Goal: Task Accomplishment & Management: Complete application form

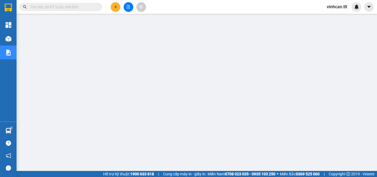
click at [84, 8] on input "text" at bounding box center [62, 7] width 65 height 6
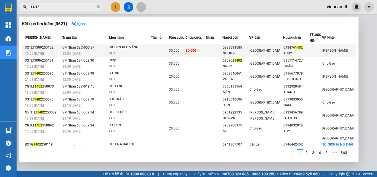
type input "1402"
click at [239, 48] on div "0938634585" at bounding box center [236, 48] width 26 height 6
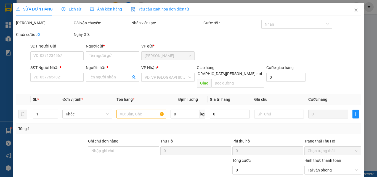
type input "0938634585"
type input "NHUNG"
type input "0938761402"
type input "THỦY"
type input "30.000"
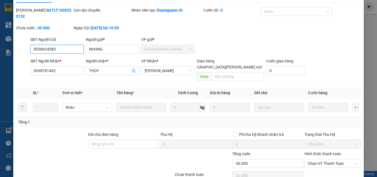
scroll to position [28, 0]
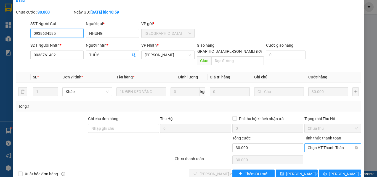
drag, startPoint x: 317, startPoint y: 132, endPoint x: 319, endPoint y: 135, distance: 3.3
click at [317, 144] on span "Chọn HT Thanh Toán" at bounding box center [333, 148] width 50 height 8
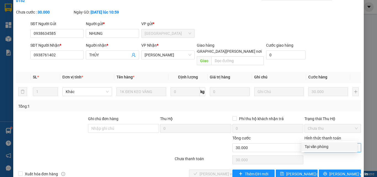
click at [321, 146] on div "Tại văn phòng" at bounding box center [329, 147] width 49 height 6
type input "0"
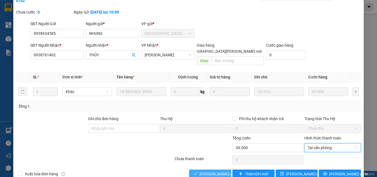
click at [217, 171] on span "[PERSON_NAME] và [PERSON_NAME] hàng" at bounding box center [237, 174] width 75 height 6
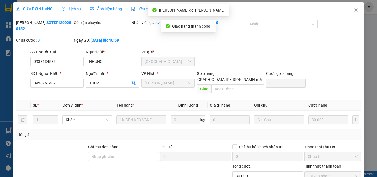
scroll to position [0, 0]
click at [354, 9] on icon "close" at bounding box center [356, 10] width 4 height 4
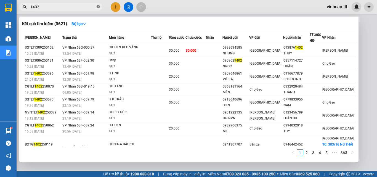
click at [98, 5] on icon "close-circle" at bounding box center [98, 6] width 3 height 3
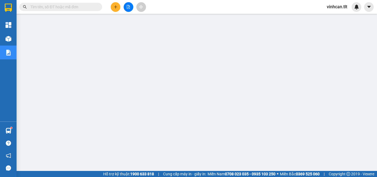
click at [91, 8] on input "text" at bounding box center [62, 7] width 65 height 6
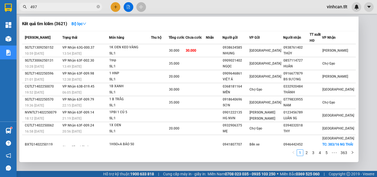
type input "4977"
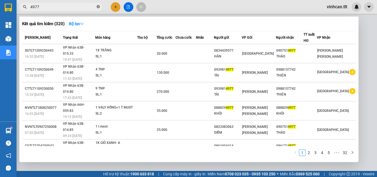
click at [99, 7] on icon "close-circle" at bounding box center [98, 6] width 3 height 3
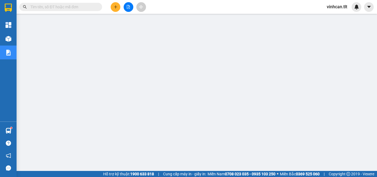
click at [84, 9] on input "text" at bounding box center [62, 7] width 65 height 6
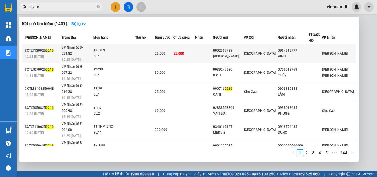
type input "0216"
click at [238, 54] on div "LÊ HUY" at bounding box center [228, 57] width 30 height 6
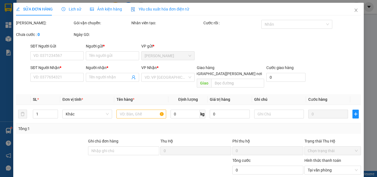
type input "0902569783"
type input "LÊ HUY"
type input "0964612777"
type input "VINH"
type input "25.000"
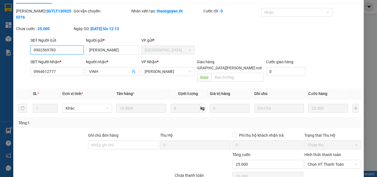
scroll to position [28, 0]
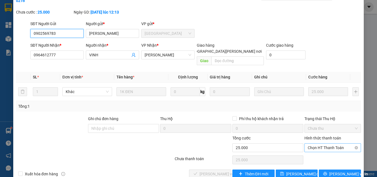
click at [322, 144] on span "Chọn HT Thanh Toán" at bounding box center [333, 148] width 50 height 8
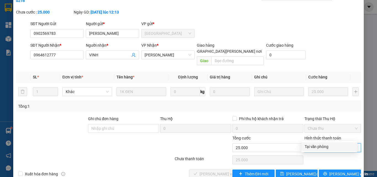
click at [321, 144] on div "Tại văn phòng" at bounding box center [329, 147] width 49 height 6
type input "0"
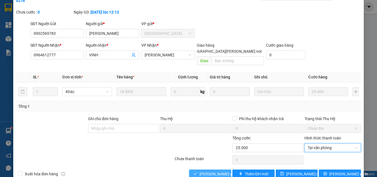
click at [218, 171] on span "[PERSON_NAME] và [PERSON_NAME] hàng" at bounding box center [237, 174] width 75 height 6
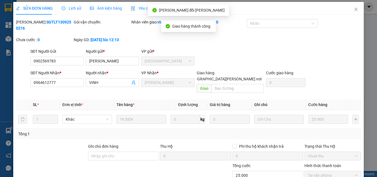
scroll to position [0, 0]
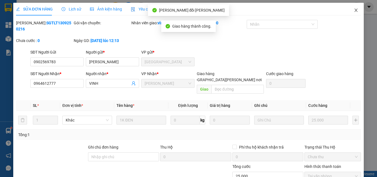
click at [354, 9] on icon "close" at bounding box center [356, 10] width 4 height 4
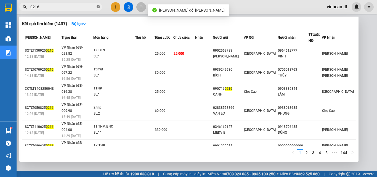
click at [97, 6] on icon "close-circle" at bounding box center [98, 6] width 3 height 3
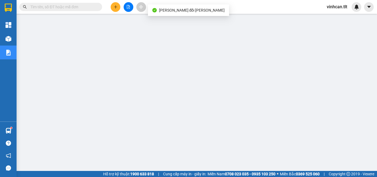
click at [90, 8] on input "text" at bounding box center [62, 7] width 65 height 6
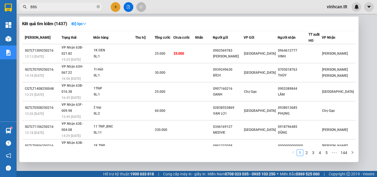
type input "8868"
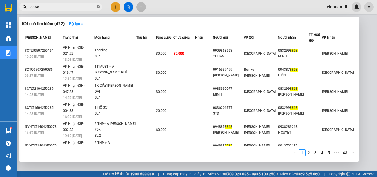
click at [99, 6] on icon "close-circle" at bounding box center [98, 6] width 3 height 3
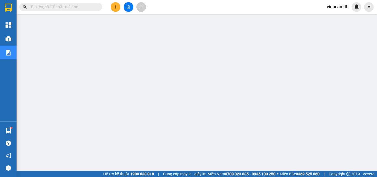
click at [81, 8] on input "text" at bounding box center [62, 7] width 65 height 6
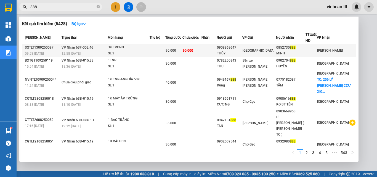
type input "888"
click at [242, 50] on div "0908868647" at bounding box center [229, 48] width 25 height 6
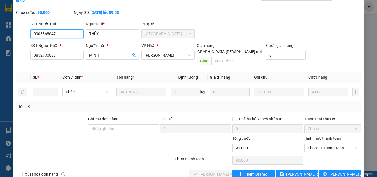
scroll to position [28, 0]
click at [323, 144] on span "Chọn HT Thanh Toán" at bounding box center [333, 148] width 50 height 8
drag, startPoint x: 323, startPoint y: 134, endPoint x: 324, endPoint y: 136, distance: 2.8
click at [323, 144] on span "Chọn HT Thanh Toán" at bounding box center [333, 148] width 50 height 8
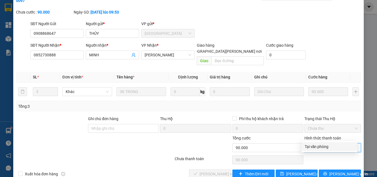
drag, startPoint x: 323, startPoint y: 145, endPoint x: 319, endPoint y: 146, distance: 4.6
click at [322, 145] on div "Tại văn phòng" at bounding box center [329, 147] width 49 height 6
type input "0"
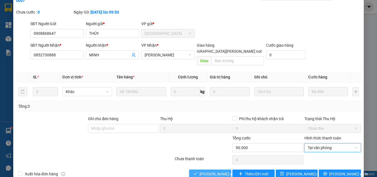
click at [215, 171] on span "[PERSON_NAME] và [PERSON_NAME] hàng" at bounding box center [237, 174] width 75 height 6
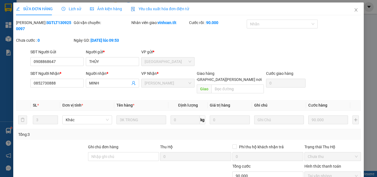
scroll to position [0, 0]
drag, startPoint x: 352, startPoint y: 9, endPoint x: 292, endPoint y: 0, distance: 60.9
click at [354, 9] on icon "close" at bounding box center [356, 10] width 4 height 4
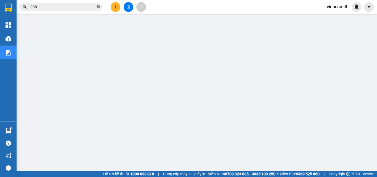
click at [98, 7] on icon "close-circle" at bounding box center [98, 6] width 3 height 3
click at [75, 8] on input "text" at bounding box center [62, 7] width 65 height 6
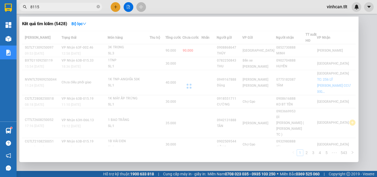
type input "81151"
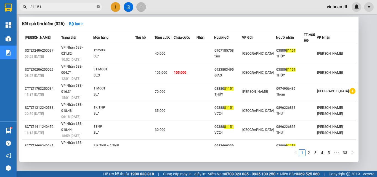
drag, startPoint x: 99, startPoint y: 6, endPoint x: 93, endPoint y: 6, distance: 6.1
click at [99, 6] on icon "close-circle" at bounding box center [98, 6] width 3 height 3
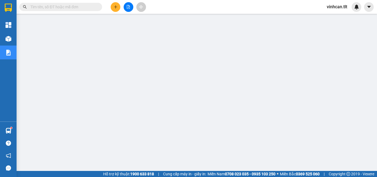
click at [87, 6] on input "text" at bounding box center [62, 7] width 65 height 6
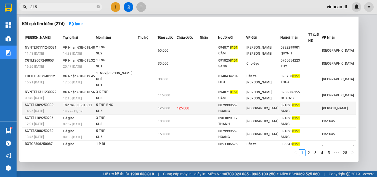
type input "8151"
click at [236, 102] on div "0879999559" at bounding box center [233, 105] width 28 height 6
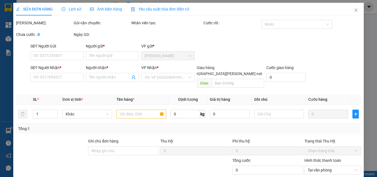
type input "0879999559"
type input "HOÀNG"
type input "0918258151"
type input "SANG"
type input "125.000"
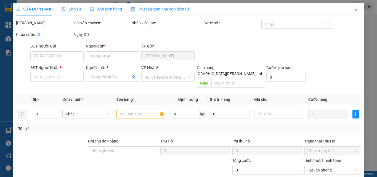
type input "125.000"
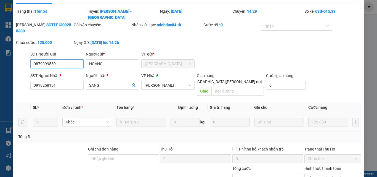
scroll to position [27, 0]
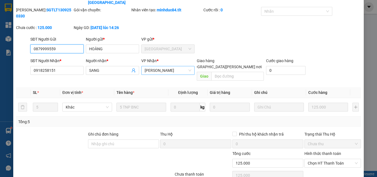
click at [183, 66] on span "[PERSON_NAME]" at bounding box center [168, 70] width 47 height 8
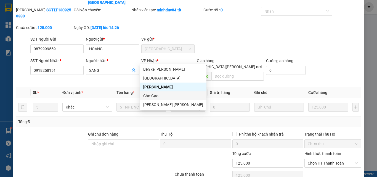
click at [152, 96] on div "Chợ Gạo" at bounding box center [173, 96] width 60 height 6
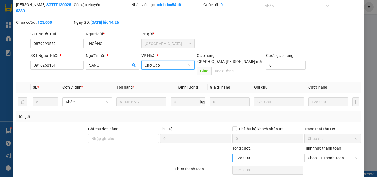
scroll to position [36, 0]
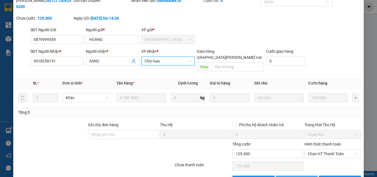
click at [300, 177] on span "[PERSON_NAME] đổi" at bounding box center [304, 180] width 36 height 6
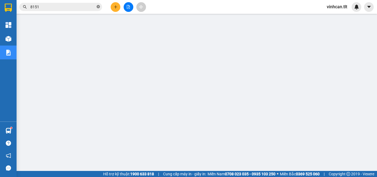
click at [98, 6] on icon "close-circle" at bounding box center [98, 6] width 3 height 3
click at [77, 7] on input "text" at bounding box center [62, 7] width 65 height 6
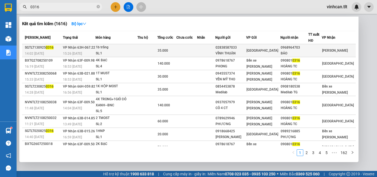
type input "0316"
click at [244, 49] on div "02838587033" at bounding box center [231, 48] width 31 height 6
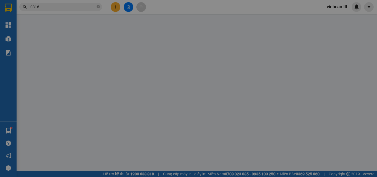
type input "02838587033"
type input "VĨNH THUẬN"
type input "0968964703"
type input "BẢO"
type input "35.000"
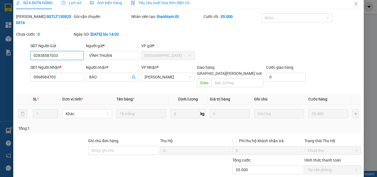
scroll to position [28, 0]
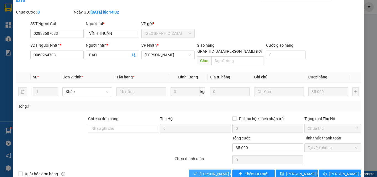
click at [215, 171] on span "[PERSON_NAME] và [PERSON_NAME] hàng" at bounding box center [237, 174] width 75 height 6
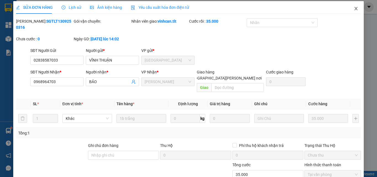
scroll to position [0, 0]
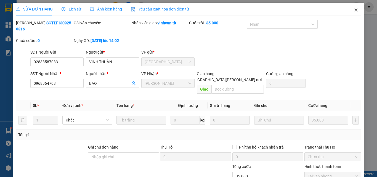
click at [354, 11] on icon "close" at bounding box center [356, 10] width 4 height 4
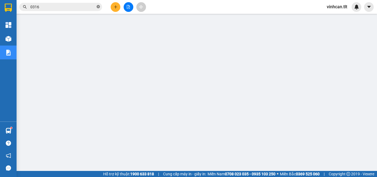
click at [98, 7] on icon "close-circle" at bounding box center [98, 6] width 3 height 3
click at [85, 7] on input "text" at bounding box center [62, 7] width 65 height 6
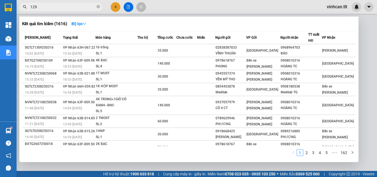
type input "1291"
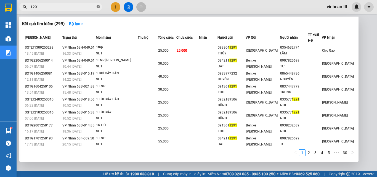
click at [98, 6] on icon "close-circle" at bounding box center [98, 6] width 3 height 3
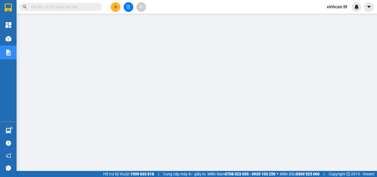
click at [84, 4] on input "text" at bounding box center [62, 7] width 65 height 6
click at [83, 6] on input "text" at bounding box center [62, 7] width 65 height 6
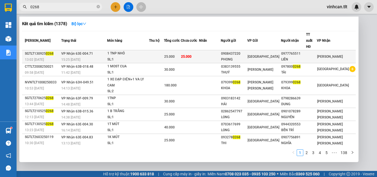
type input "0268"
click at [246, 51] on div "0908437220" at bounding box center [234, 54] width 26 height 6
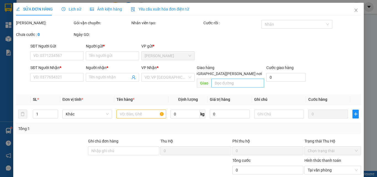
type input "0908437220"
type input "PHONG"
type input "0977765511"
type input "LIÊN"
type input "25.000"
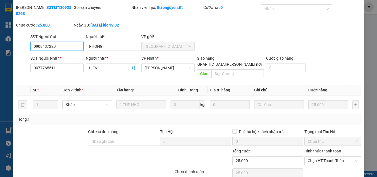
scroll to position [28, 0]
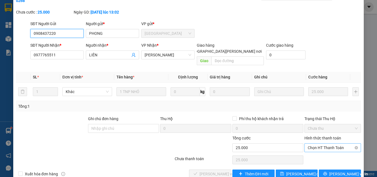
click at [317, 144] on span "Chọn HT Thanh Toán" at bounding box center [333, 148] width 50 height 8
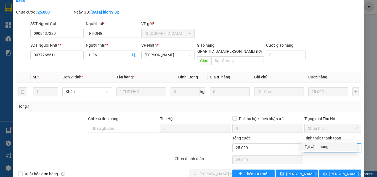
drag, startPoint x: 316, startPoint y: 145, endPoint x: 269, endPoint y: 153, distance: 47.9
click at [316, 146] on div "Tại văn phòng" at bounding box center [329, 147] width 49 height 6
type input "0"
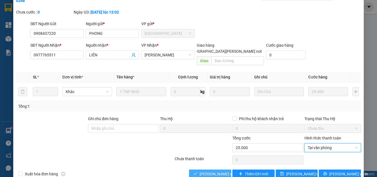
click at [212, 171] on span "[PERSON_NAME] và [PERSON_NAME] hàng" at bounding box center [237, 174] width 75 height 6
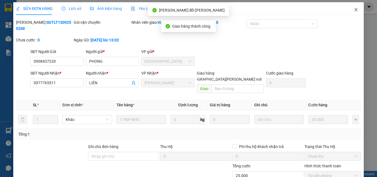
scroll to position [0, 0]
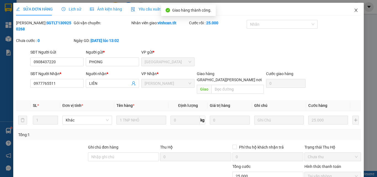
click at [354, 9] on icon "close" at bounding box center [356, 10] width 4 height 4
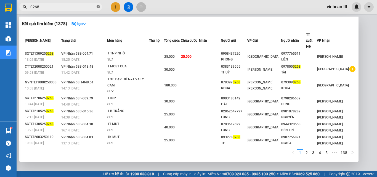
click at [99, 7] on icon "close-circle" at bounding box center [98, 6] width 3 height 3
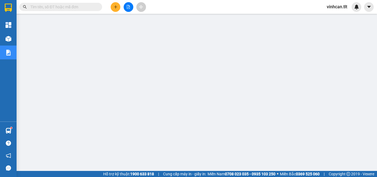
click at [82, 6] on input "text" at bounding box center [62, 7] width 65 height 6
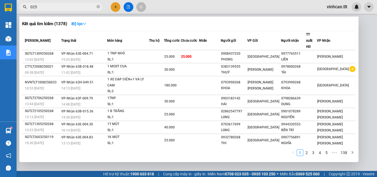
type input "0252"
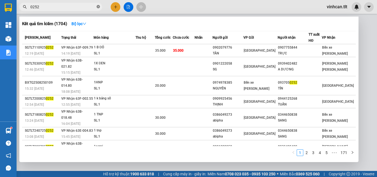
click at [99, 7] on icon "close-circle" at bounding box center [98, 6] width 3 height 3
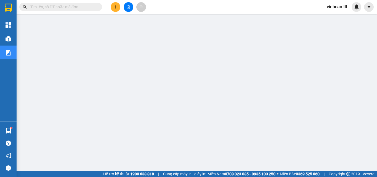
click at [92, 7] on input "text" at bounding box center [62, 7] width 65 height 6
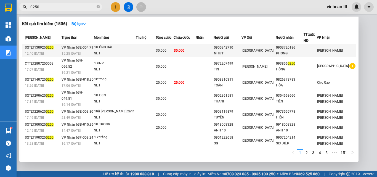
type input "0250"
click at [233, 50] on div "0905342710" at bounding box center [227, 48] width 27 height 6
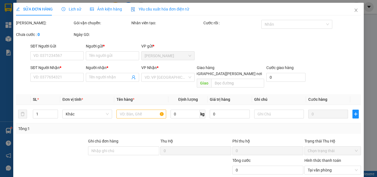
type input "0905342710"
type input "NHỰT"
type input "0903720186"
type input "PHONG"
type input "30.000"
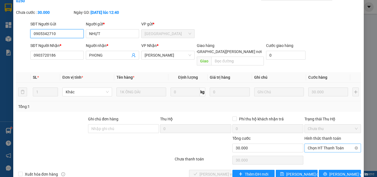
scroll to position [28, 0]
click at [322, 144] on span "Chọn HT Thanh Toán" at bounding box center [333, 148] width 50 height 8
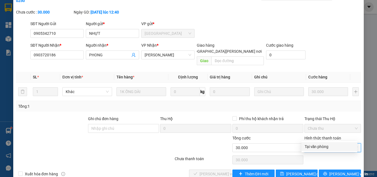
click at [322, 146] on div "Tại văn phòng" at bounding box center [329, 147] width 49 height 6
type input "0"
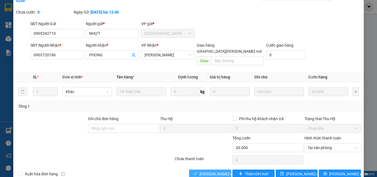
click at [213, 171] on span "[PERSON_NAME] và [PERSON_NAME] hàng" at bounding box center [237, 174] width 75 height 6
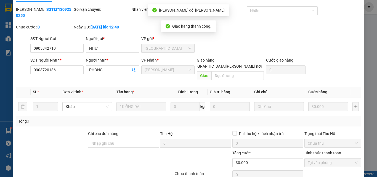
scroll to position [0, 0]
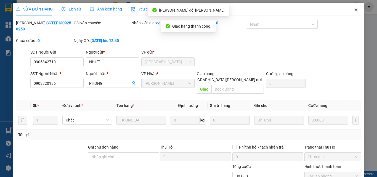
click at [354, 9] on icon "close" at bounding box center [356, 10] width 4 height 4
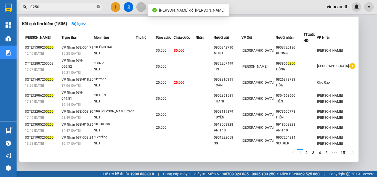
click at [99, 8] on icon "close-circle" at bounding box center [98, 6] width 3 height 3
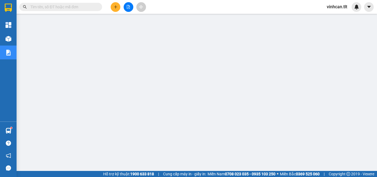
click at [58, 9] on input "text" at bounding box center [62, 7] width 65 height 6
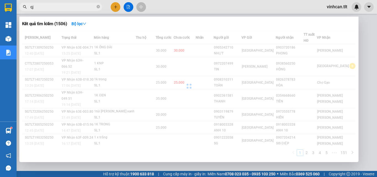
type input "q"
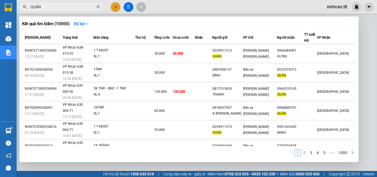
type input "QUÂN"
click at [303, 154] on link "2" at bounding box center [305, 153] width 6 height 6
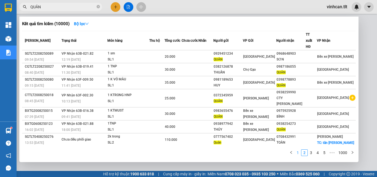
click at [299, 153] on link "1" at bounding box center [298, 153] width 6 height 6
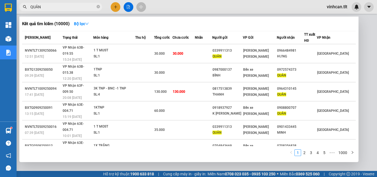
click at [362, 43] on div at bounding box center [188, 88] width 377 height 177
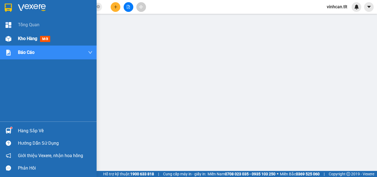
click at [23, 38] on span "Kho hàng" at bounding box center [27, 38] width 19 height 5
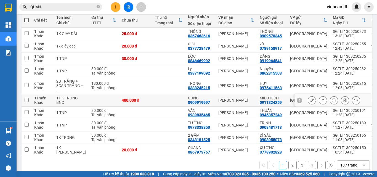
scroll to position [80, 0]
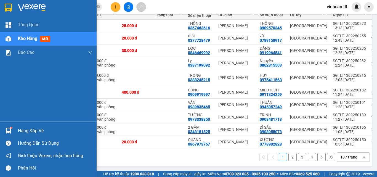
click at [5, 131] on div at bounding box center [9, 131] width 10 height 10
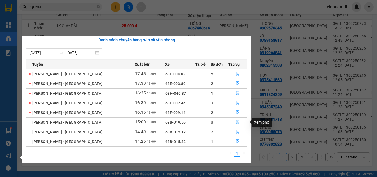
click at [237, 122] on icon "file-done" at bounding box center [238, 122] width 4 height 4
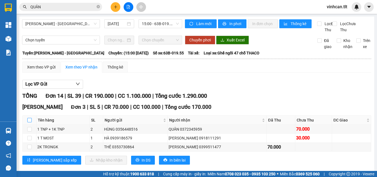
click at [29, 122] on input "checkbox" at bounding box center [29, 120] width 4 height 4
checkbox input "true"
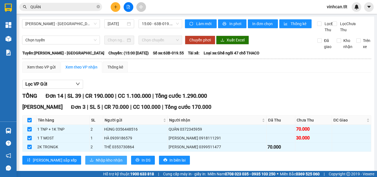
click at [85, 164] on button "Nhập kho nhận" at bounding box center [106, 160] width 42 height 9
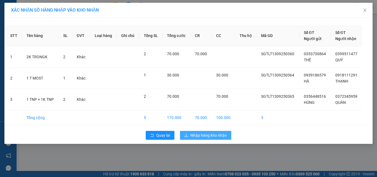
click at [203, 135] on span "Nhập hàng kho nhận" at bounding box center [209, 135] width 36 height 6
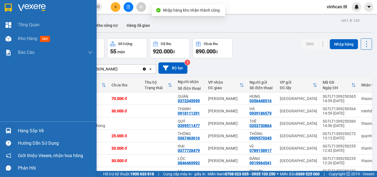
click at [14, 131] on div "Hàng sắp về" at bounding box center [48, 131] width 97 height 12
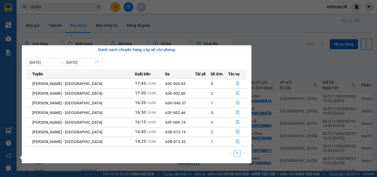
click at [68, 6] on section "Kết quả tìm kiếm ( 10000 ) Bộ lọc Mã ĐH Trạng thái Món hàng Thu hộ Tổng cước Ch…" at bounding box center [188, 88] width 377 height 177
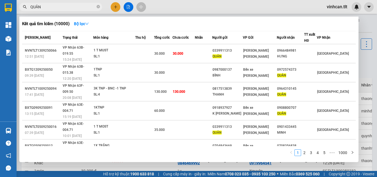
click at [68, 6] on input "QUÂN" at bounding box center [62, 7] width 65 height 6
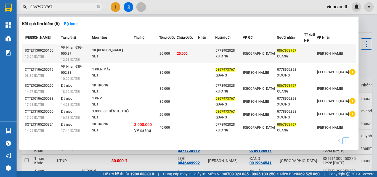
type input "0867973767"
click at [110, 48] on div "1K TRONG NHỎ" at bounding box center [112, 51] width 41 height 6
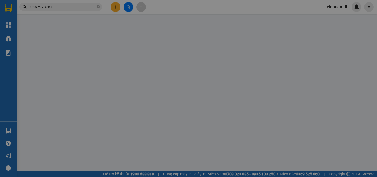
type input "0778902828"
type input "XƯƠNG"
type input "0867973767"
type input "QUANG"
type input "20.000"
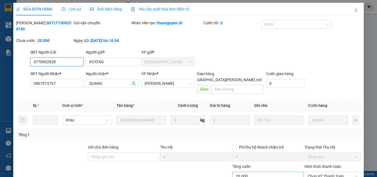
scroll to position [26, 0]
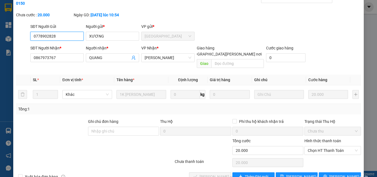
click at [324, 146] on span "Chọn HT Thanh Toán" at bounding box center [333, 150] width 50 height 8
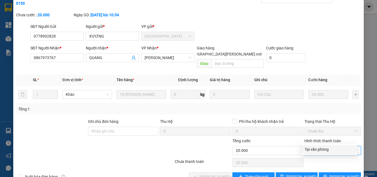
click at [322, 149] on div "Tại văn phòng" at bounding box center [329, 149] width 49 height 6
type input "0"
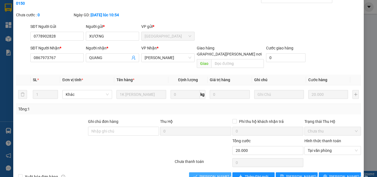
click at [201, 174] on span "[PERSON_NAME] và [PERSON_NAME] hàng" at bounding box center [237, 177] width 75 height 6
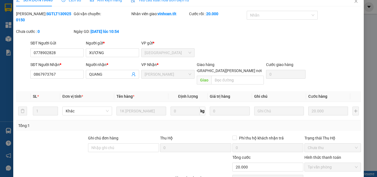
scroll to position [0, 0]
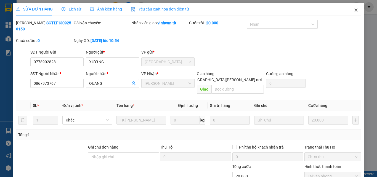
click at [353, 8] on span "Close" at bounding box center [356, 10] width 15 height 15
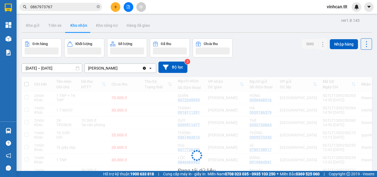
click at [68, 9] on input "0867973767" at bounding box center [62, 7] width 65 height 6
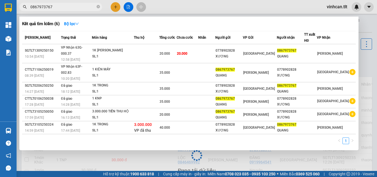
click at [68, 9] on input "0867973767" at bounding box center [62, 7] width 65 height 6
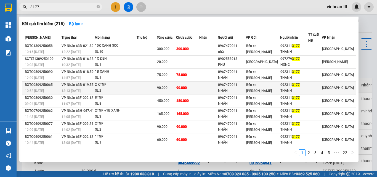
scroll to position [28, 0]
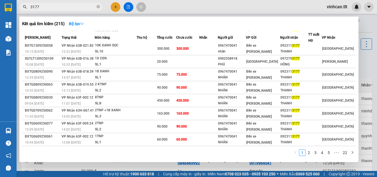
click at [31, 6] on input "3177" at bounding box center [62, 7] width 65 height 6
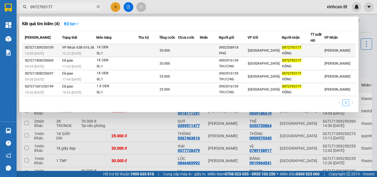
type input "0972793177"
click at [84, 48] on span "VP Nhận 63B-016.38" at bounding box center [78, 48] width 32 height 4
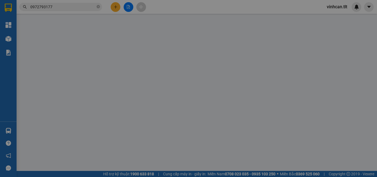
type input "0902558918"
type input "PHÚ"
type input "0972793177"
type input "HÔNG"
type input "20.000"
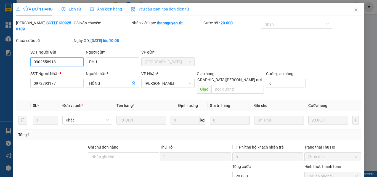
scroll to position [28, 0]
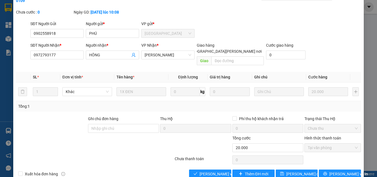
click at [207, 167] on div "SỬA ĐƠN HÀNG Lịch sử Ảnh kiện hàng Yêu cầu xuất hóa đơn điện tử Total Paid Fee …" at bounding box center [188, 78] width 351 height 208
click at [208, 171] on span "[PERSON_NAME] và [PERSON_NAME] hàng" at bounding box center [237, 174] width 75 height 6
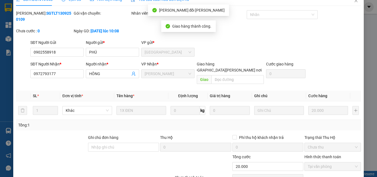
scroll to position [0, 0]
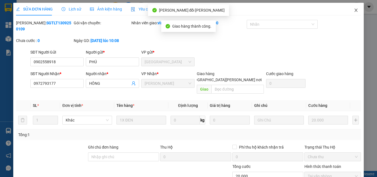
click at [349, 4] on span "Close" at bounding box center [356, 10] width 15 height 15
click at [351, 6] on span "vinhcan.tlt" at bounding box center [337, 6] width 29 height 7
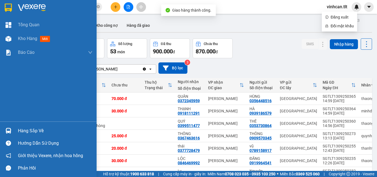
click at [3, 127] on div "Hàng sắp về" at bounding box center [48, 131] width 97 height 12
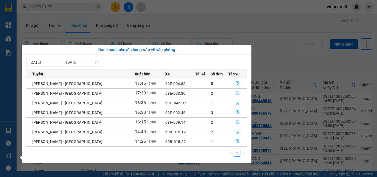
click at [73, 7] on section "Kết quả tìm kiếm ( 4 ) Bộ lọc Mã ĐH Trạng thái Món hàng Thu hộ Tổng cước Chưa c…" at bounding box center [188, 88] width 377 height 177
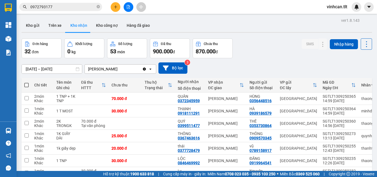
click at [73, 7] on input "0972793177" at bounding box center [62, 7] width 65 height 6
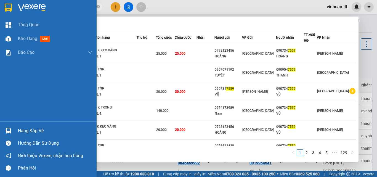
type input "7559"
click at [53, 129] on div "Hàng sắp về" at bounding box center [55, 131] width 75 height 8
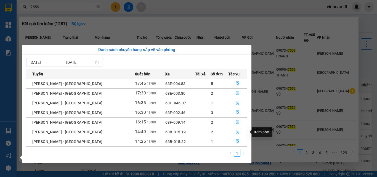
click at [236, 132] on icon "file-done" at bounding box center [238, 132] width 4 height 4
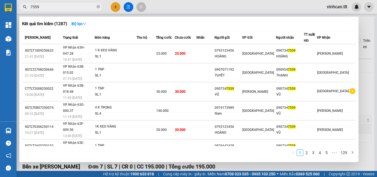
click at [368, 92] on div at bounding box center [188, 88] width 377 height 177
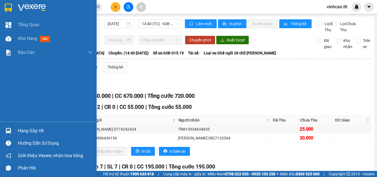
click at [11, 130] on div at bounding box center [9, 131] width 10 height 10
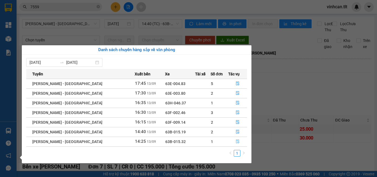
click at [232, 140] on button "button" at bounding box center [238, 141] width 18 height 9
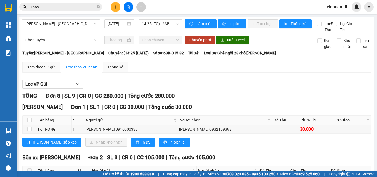
click at [2, 130] on div "Hàng sắp về" at bounding box center [8, 131] width 17 height 12
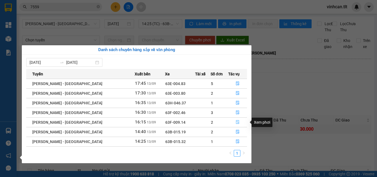
click at [236, 120] on icon "file-done" at bounding box center [237, 122] width 3 height 4
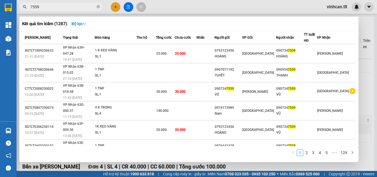
click at [61, 8] on input "7559" at bounding box center [62, 7] width 65 height 6
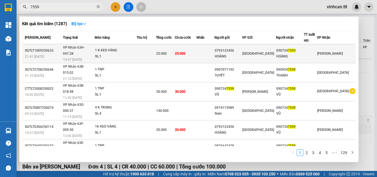
click at [271, 51] on div "[GEOGRAPHIC_DATA]" at bounding box center [259, 54] width 33 height 6
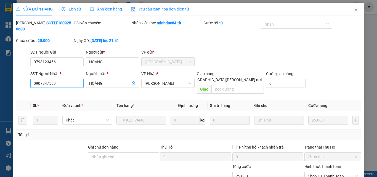
type input "0793123456"
type input "HOÀNG"
type input "0907347559"
type input "HOÀNG"
type input "25.000"
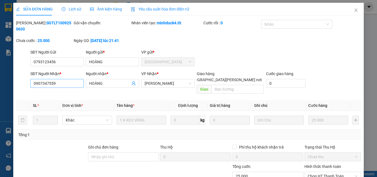
type input "25.000"
click at [69, 79] on input "0907347559" at bounding box center [56, 83] width 53 height 9
click at [354, 10] on icon "close" at bounding box center [356, 10] width 4 height 4
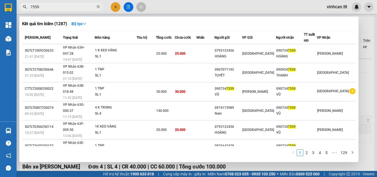
click at [73, 8] on input "7559" at bounding box center [62, 7] width 65 height 6
paste input "090734"
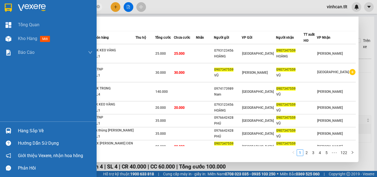
type input "0907347559"
click at [27, 135] on div "Hàng sắp về" at bounding box center [48, 131] width 97 height 12
click at [27, 135] on div "Tổng Quan Kho hàng mới Báo cáo Báo cáo dòng tiền (VP) Hàng sắp về Hướng dẫn sử …" at bounding box center [48, 88] width 97 height 177
click at [25, 133] on div "Hàng sắp về" at bounding box center [55, 131] width 75 height 8
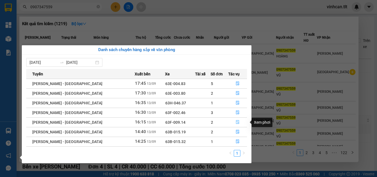
click at [231, 122] on button "button" at bounding box center [238, 122] width 18 height 9
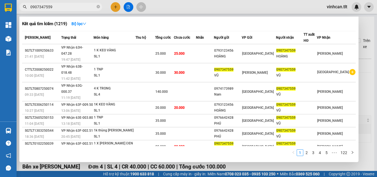
click at [364, 84] on div at bounding box center [188, 88] width 377 height 177
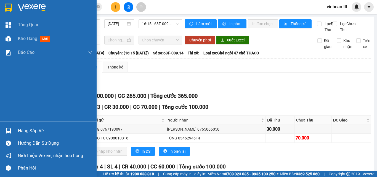
click at [13, 126] on div at bounding box center [9, 131] width 10 height 10
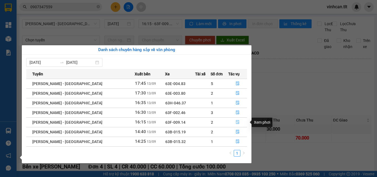
click at [233, 120] on button "button" at bounding box center [238, 122] width 18 height 9
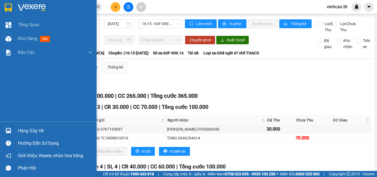
click at [11, 130] on div at bounding box center [9, 131] width 10 height 10
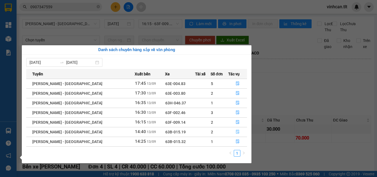
click at [231, 133] on button "button" at bounding box center [238, 132] width 18 height 9
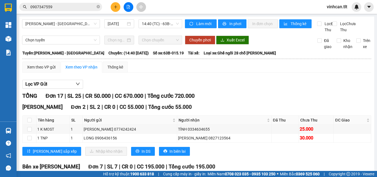
click at [17, 132] on main "Hồ Chí Minh - Mỹ Tho 13/09/2025 14:40 (TC) - 63B-015.19 Làm mới In phơi In đơn …" at bounding box center [188, 85] width 377 height 171
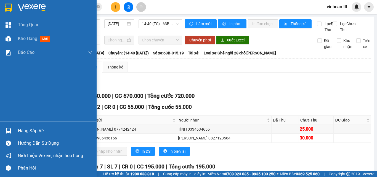
click at [14, 131] on div "Tổng Quan Kho hàng mới Báo cáo Báo cáo dòng tiền (VP) Hàng sắp về Hướng dẫn sử …" at bounding box center [48, 88] width 97 height 177
click at [9, 132] on img at bounding box center [9, 131] width 6 height 6
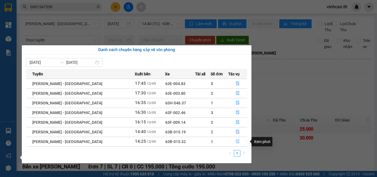
click at [231, 141] on button "button" at bounding box center [238, 141] width 18 height 9
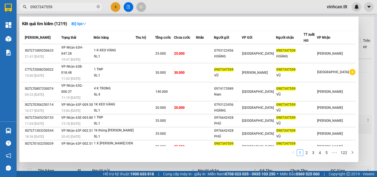
click at [62, 10] on span "0907347559" at bounding box center [60, 7] width 83 height 8
click at [66, 6] on input "0907347559" at bounding box center [62, 7] width 65 height 6
click at [308, 153] on link "2" at bounding box center [307, 153] width 6 height 6
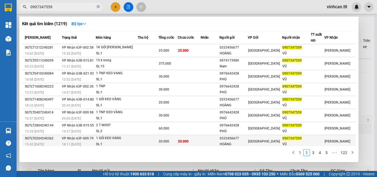
scroll to position [28, 0]
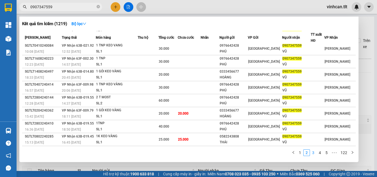
click at [313, 154] on link "3" at bounding box center [314, 153] width 6 height 6
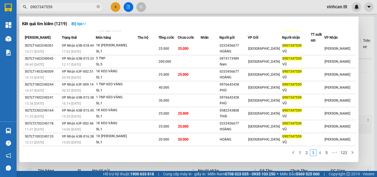
click at [320, 152] on link "4" at bounding box center [320, 153] width 6 height 6
click at [322, 154] on link "5" at bounding box center [320, 153] width 6 height 6
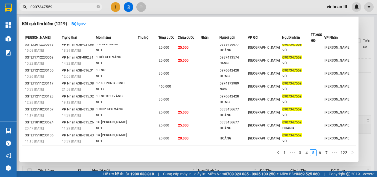
scroll to position [0, 0]
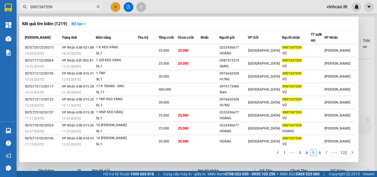
click at [324, 154] on li "7" at bounding box center [327, 152] width 7 height 7
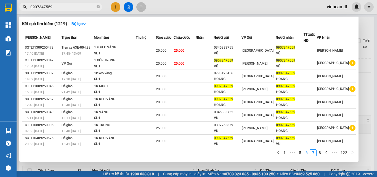
click at [305, 153] on link "6" at bounding box center [307, 153] width 6 height 6
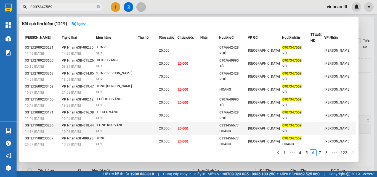
scroll to position [28, 0]
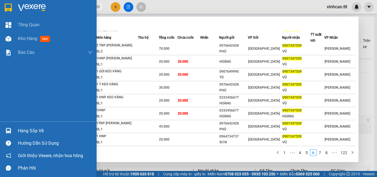
click at [5, 130] on div at bounding box center [9, 131] width 10 height 10
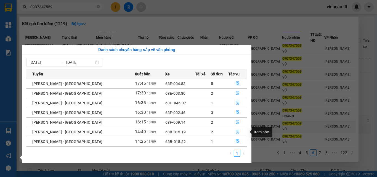
click at [233, 132] on button "button" at bounding box center [238, 132] width 18 height 9
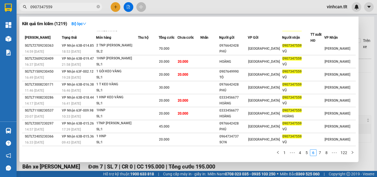
click at [363, 106] on div at bounding box center [188, 88] width 377 height 177
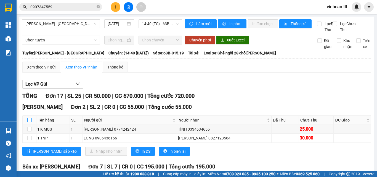
click at [30, 122] on input "checkbox" at bounding box center [29, 120] width 4 height 4
checkbox input "true"
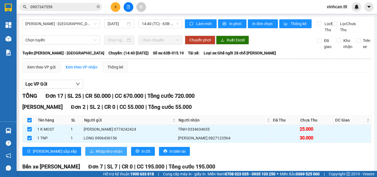
click at [96, 154] on span "Nhập kho nhận" at bounding box center [109, 151] width 27 height 6
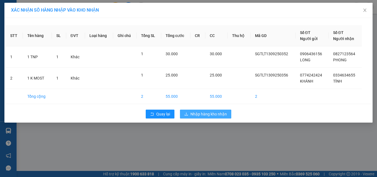
click at [219, 114] on span "Nhập hàng kho nhận" at bounding box center [209, 114] width 36 height 6
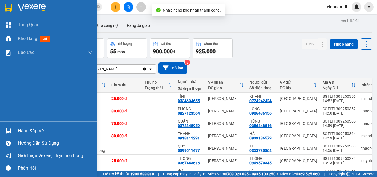
click at [10, 129] on img at bounding box center [9, 131] width 6 height 6
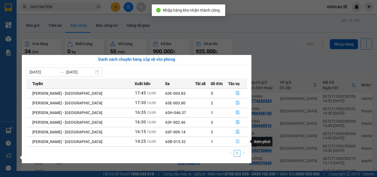
click at [232, 140] on button "button" at bounding box center [238, 141] width 18 height 9
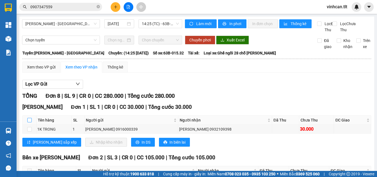
click at [28, 122] on input "checkbox" at bounding box center [29, 120] width 4 height 4
checkbox input "true"
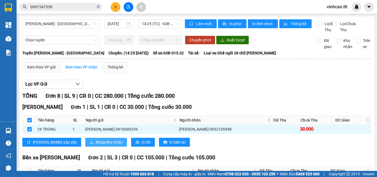
click at [85, 145] on button "Nhập kho nhận" at bounding box center [106, 142] width 42 height 9
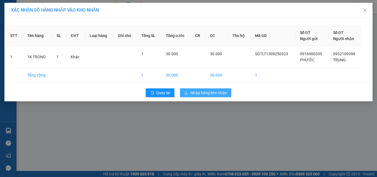
click at [213, 92] on span "Nhập hàng kho nhận" at bounding box center [209, 93] width 36 height 6
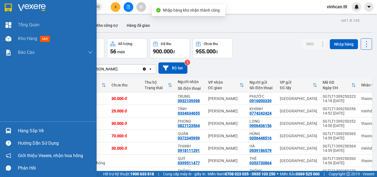
click at [9, 131] on img at bounding box center [9, 131] width 6 height 6
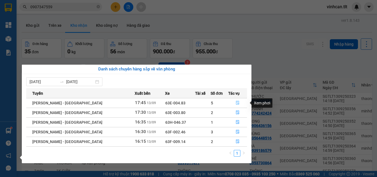
click at [236, 102] on icon "file-done" at bounding box center [238, 103] width 4 height 4
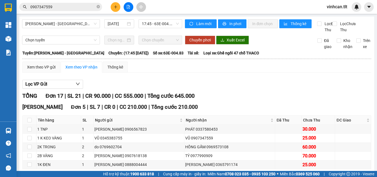
scroll to position [28, 0]
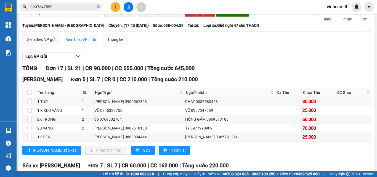
click at [67, 7] on input "0907347559" at bounding box center [62, 7] width 65 height 6
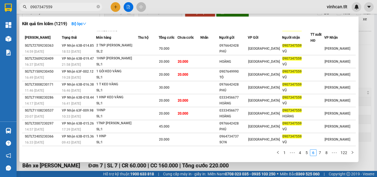
click at [67, 7] on input "0907347559" at bounding box center [62, 7] width 65 height 6
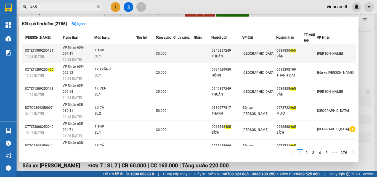
type input "465"
click at [94, 50] on td "VP Nhận 63H-067.41 12:58 - 13/09" at bounding box center [77, 53] width 33 height 19
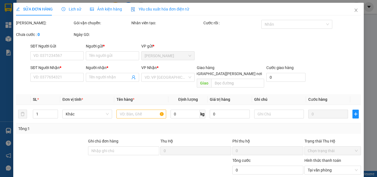
type input "0945857249"
type input "THUẤN"
type input "0939835465"
type input "VÂN"
type input "30.000"
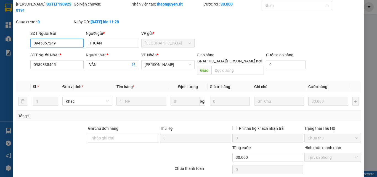
scroll to position [28, 0]
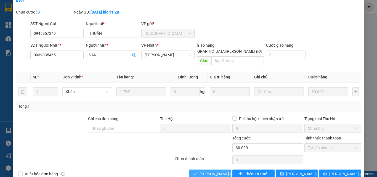
click at [205, 171] on span "[PERSON_NAME] và [PERSON_NAME] hàng" at bounding box center [237, 174] width 75 height 6
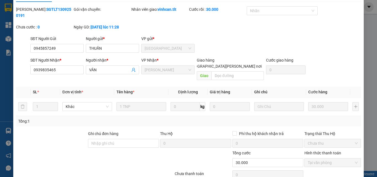
scroll to position [0, 0]
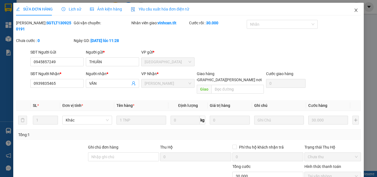
click at [354, 10] on icon "close" at bounding box center [356, 10] width 4 height 4
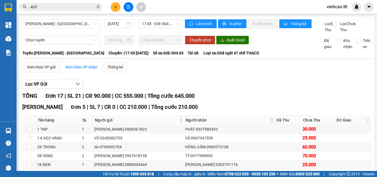
click at [71, 8] on input "465" at bounding box center [62, 7] width 65 height 6
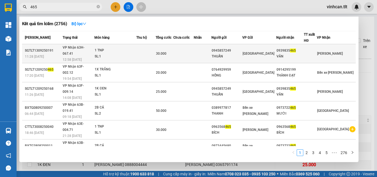
click at [113, 48] on div "1 TNP" at bounding box center [115, 51] width 41 height 6
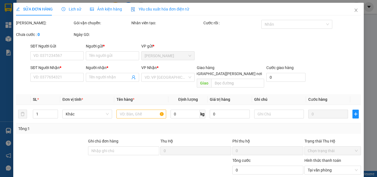
type input "0945857249"
type input "THUẤN"
type input "0939835465"
type input "VÂN"
type input "30.000"
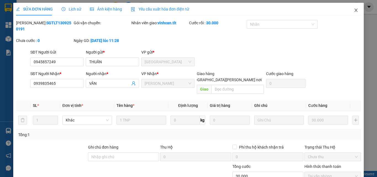
click at [349, 8] on span "Close" at bounding box center [356, 10] width 15 height 15
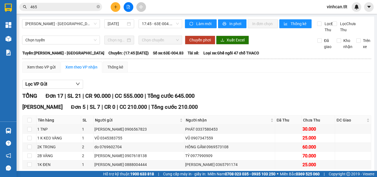
click at [74, 8] on input "465" at bounding box center [62, 7] width 65 height 6
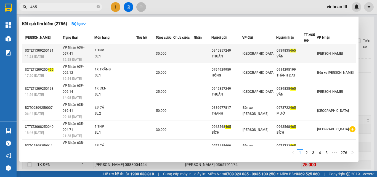
click at [156, 45] on td at bounding box center [145, 53] width 19 height 19
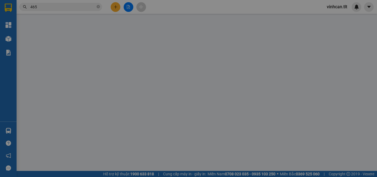
type input "0945857249"
type input "THUẤN"
type input "0939835465"
type input "VÂN"
type input "30.000"
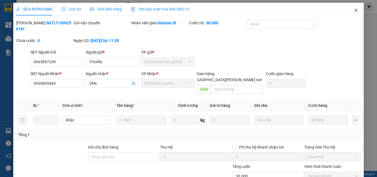
click at [357, 9] on span "Close" at bounding box center [356, 10] width 15 height 15
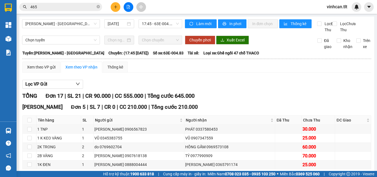
click at [69, 7] on input "465" at bounding box center [62, 7] width 65 height 6
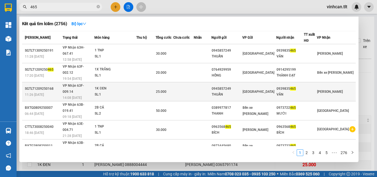
click at [136, 92] on div "SL: 1" at bounding box center [115, 95] width 41 height 6
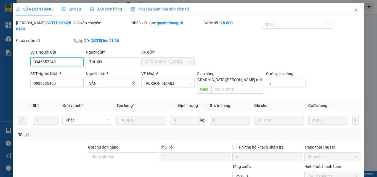
scroll to position [28, 0]
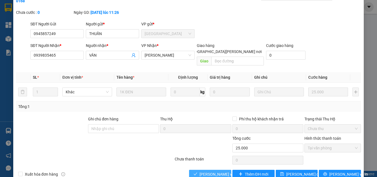
click at [208, 171] on span "[PERSON_NAME] và [PERSON_NAME] hàng" at bounding box center [237, 174] width 75 height 6
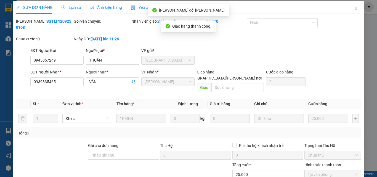
scroll to position [0, 0]
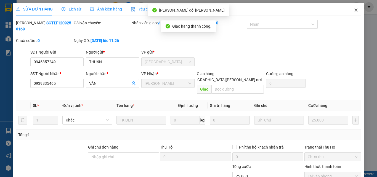
click at [350, 10] on span "Close" at bounding box center [356, 10] width 15 height 15
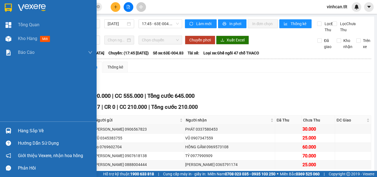
click at [4, 128] on div at bounding box center [9, 131] width 10 height 10
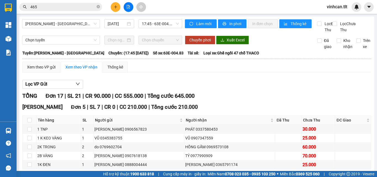
click at [67, 9] on section "Kết quả tìm kiếm ( 2756 ) Bộ lọc Mã ĐH Trạng thái Món hàng Thu hộ Tổng cước Chư…" at bounding box center [188, 88] width 377 height 177
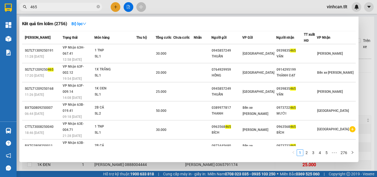
click at [67, 9] on input "465" at bounding box center [62, 7] width 65 height 6
click at [367, 83] on div at bounding box center [188, 88] width 377 height 177
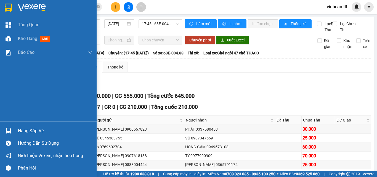
click at [13, 128] on div at bounding box center [9, 131] width 10 height 10
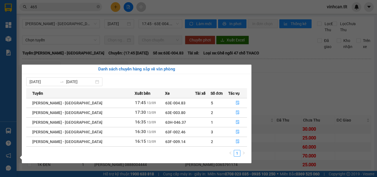
click at [75, 7] on section "Kết quả tìm kiếm ( 2756 ) Bộ lọc Mã ĐH Trạng thái Món hàng Thu hộ Tổng cước Chư…" at bounding box center [188, 88] width 377 height 177
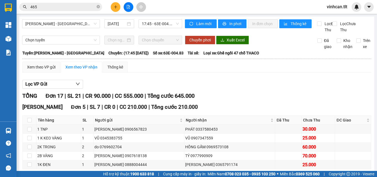
click at [75, 7] on input "465" at bounding box center [62, 7] width 65 height 6
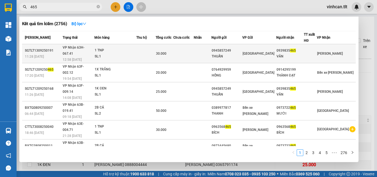
click at [212, 52] on td at bounding box center [203, 53] width 18 height 19
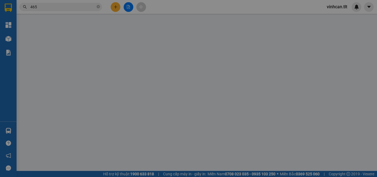
type input "0945857249"
type input "THUẤN"
type input "0939835465"
type input "VÂN"
type input "30.000"
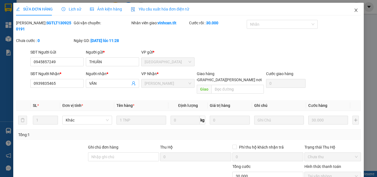
click at [354, 12] on icon "close" at bounding box center [356, 10] width 4 height 4
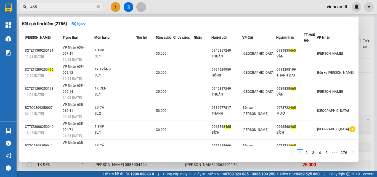
click at [68, 5] on input "465" at bounding box center [62, 7] width 65 height 6
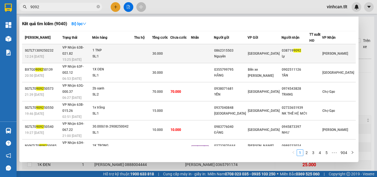
type input "9092"
click at [152, 48] on td at bounding box center [143, 53] width 18 height 19
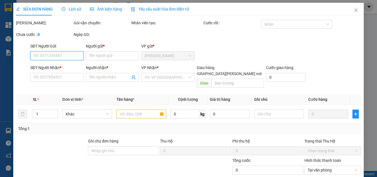
type input "0862315503"
type input "Nguyên"
type input "0387199092"
type input "Ly"
type input "30.000"
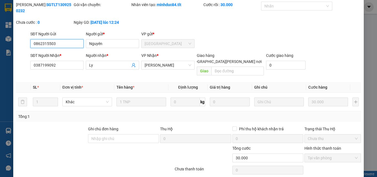
scroll to position [28, 0]
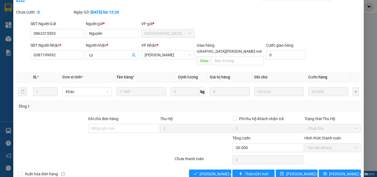
click at [215, 157] on div "Total Paid Fee 30.000 Total UnPaid Fee 0 Cash Collection Total Fee Mã ĐH: SGTLT…" at bounding box center [188, 84] width 345 height 187
click at [214, 171] on span "[PERSON_NAME] và [PERSON_NAME] hàng" at bounding box center [237, 174] width 75 height 6
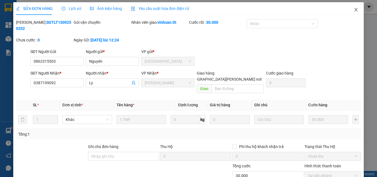
scroll to position [0, 0]
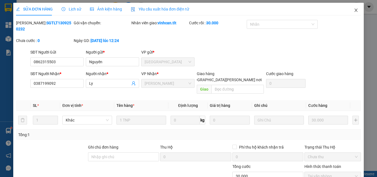
click at [356, 11] on span "Close" at bounding box center [356, 10] width 15 height 15
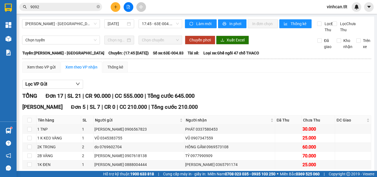
click at [80, 8] on input "9092" at bounding box center [62, 7] width 65 height 6
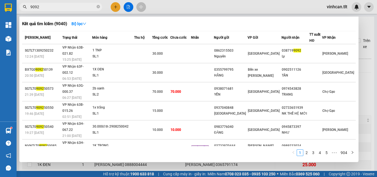
click at [80, 8] on input "9092" at bounding box center [62, 7] width 65 height 6
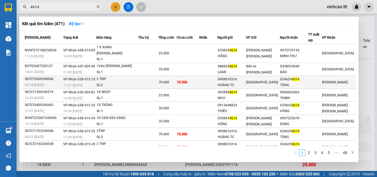
type input "4614"
click at [128, 76] on div "2 TNP" at bounding box center [117, 79] width 41 height 6
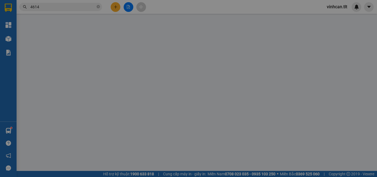
type input "0908010316"
type input "HOÀNG TC"
type input "0346294614"
type input "TÙNG"
type input "70.000"
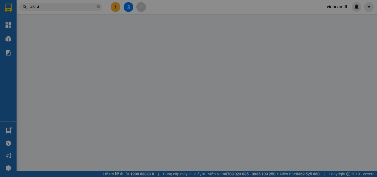
type input "70.000"
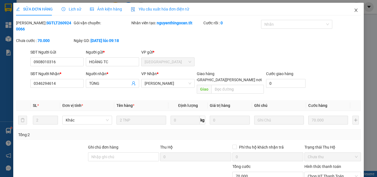
click at [354, 11] on icon "close" at bounding box center [356, 10] width 4 height 4
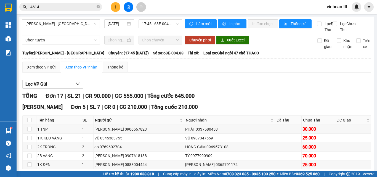
click at [63, 6] on input "4614" at bounding box center [62, 7] width 65 height 6
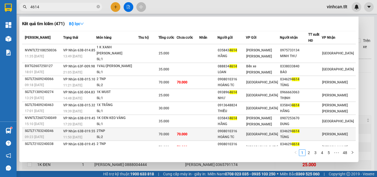
scroll to position [28, 0]
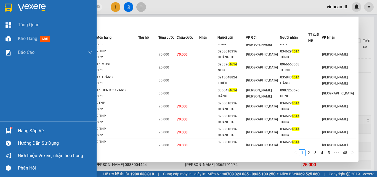
click at [1, 124] on div "Hàng sắp về Hướng dẫn sử dụng Giới thiệu Vexere, nhận hoa hồng Phản hồi" at bounding box center [48, 148] width 97 height 53
click at [9, 127] on div at bounding box center [9, 131] width 10 height 10
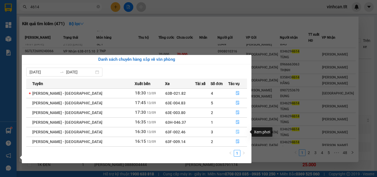
click at [232, 130] on button "button" at bounding box center [238, 132] width 18 height 9
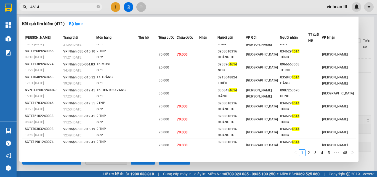
click at [364, 107] on div at bounding box center [188, 88] width 377 height 177
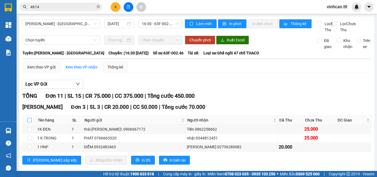
click at [29, 122] on input "checkbox" at bounding box center [29, 120] width 4 height 4
checkbox input "true"
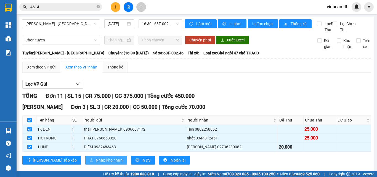
click at [96, 163] on span "Nhập kho nhận" at bounding box center [109, 160] width 27 height 6
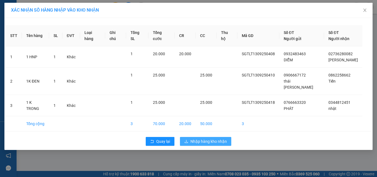
click at [197, 138] on span "Nhập hàng kho nhận" at bounding box center [209, 141] width 36 height 6
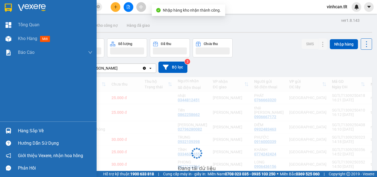
click at [11, 134] on div at bounding box center [9, 131] width 10 height 10
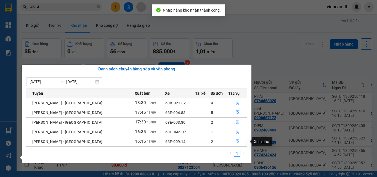
click at [236, 142] on icon "file-done" at bounding box center [238, 142] width 4 height 4
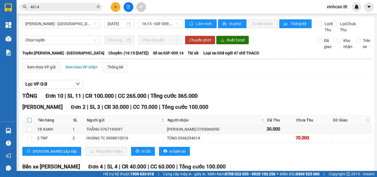
click at [31, 122] on input "checkbox" at bounding box center [29, 120] width 4 height 4
checkbox input "true"
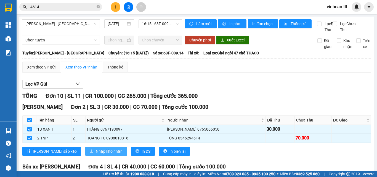
click at [96, 154] on span "Nhập kho nhận" at bounding box center [109, 151] width 27 height 6
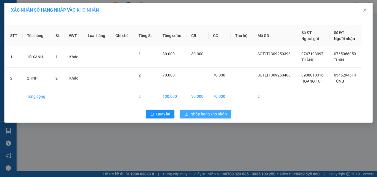
click at [205, 115] on span "Nhập hàng kho nhận" at bounding box center [209, 114] width 36 height 6
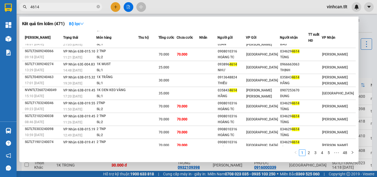
click at [56, 7] on input "4614" at bounding box center [62, 7] width 65 height 6
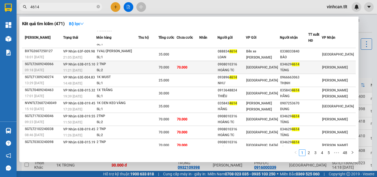
click at [83, 62] on span "VP Nhận 63B-015.10" at bounding box center [79, 64] width 32 height 4
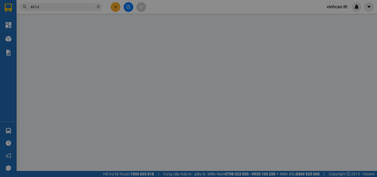
type input "0908010316"
type input "HOÀNG TC"
type input "0346294614"
type input "TÙNG"
type input "70.000"
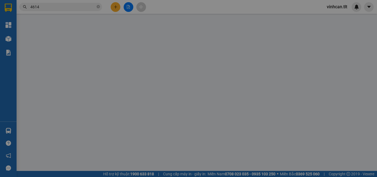
type input "70.000"
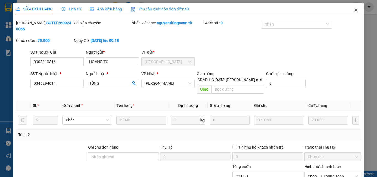
click at [349, 10] on span "Close" at bounding box center [356, 10] width 15 height 15
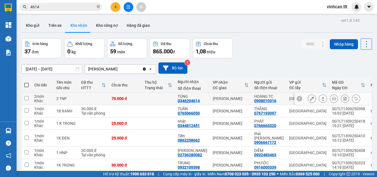
click at [310, 97] on icon at bounding box center [312, 99] width 4 height 4
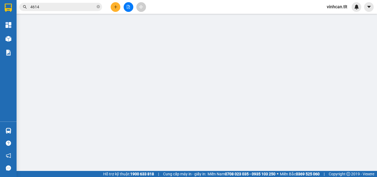
type input "0908010316"
type input "HOÀNG TC"
type input "0346294614"
type input "TÙNG"
type input "70.000"
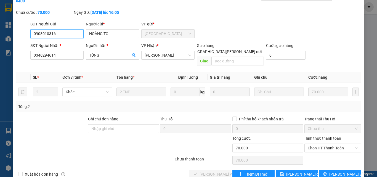
scroll to position [28, 0]
click at [316, 144] on span "Chọn HT Thanh Toán" at bounding box center [333, 148] width 50 height 8
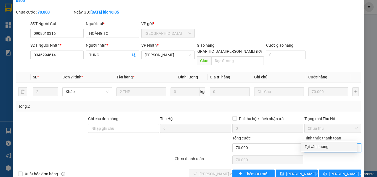
click at [320, 147] on div "Tại văn phòng" at bounding box center [329, 147] width 49 height 6
type input "0"
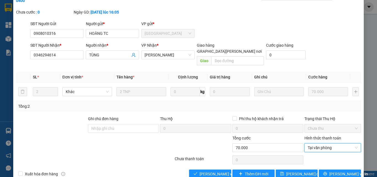
click at [208, 167] on div "SỬA ĐƠN HÀNG Lịch sử Ảnh kiện hàng Yêu cầu xuất hóa đơn điện tử Total Paid Fee …" at bounding box center [188, 78] width 351 height 208
click at [207, 170] on button "[PERSON_NAME] và [PERSON_NAME] hàng" at bounding box center [210, 174] width 42 height 9
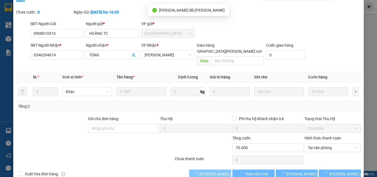
click at [207, 171] on span "[PERSON_NAME] và [PERSON_NAME] hàng" at bounding box center [237, 174] width 75 height 6
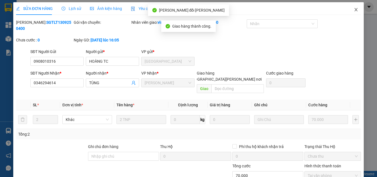
scroll to position [0, 0]
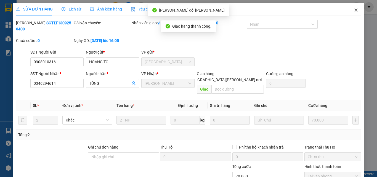
click at [354, 11] on icon "close" at bounding box center [356, 10] width 4 height 4
click at [352, 11] on div "vinhcan.tlt" at bounding box center [342, 7] width 39 height 10
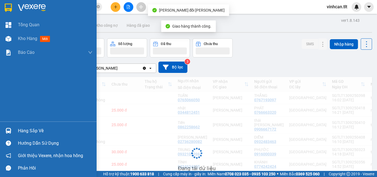
click at [5, 127] on div at bounding box center [9, 131] width 10 height 10
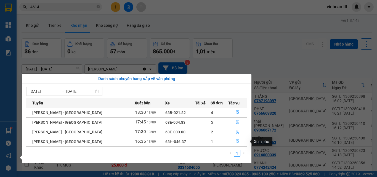
click at [231, 140] on button "button" at bounding box center [238, 141] width 18 height 9
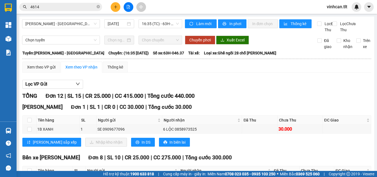
click at [96, 8] on span "4614" at bounding box center [60, 7] width 83 height 8
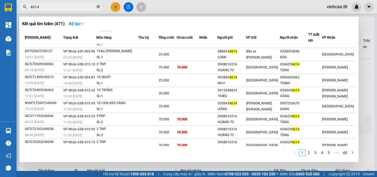
click at [97, 7] on icon "close-circle" at bounding box center [98, 6] width 3 height 3
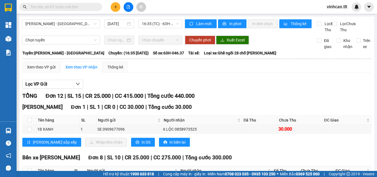
click at [88, 8] on input "text" at bounding box center [62, 7] width 65 height 6
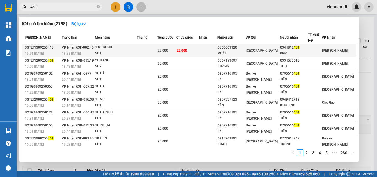
type input "451"
click at [101, 46] on div "1 K TRONG" at bounding box center [115, 47] width 41 height 6
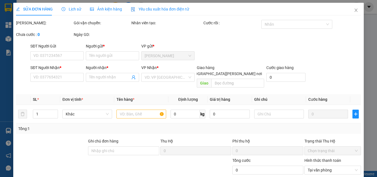
type input "0766663320"
type input "PHÁT"
type input "0344812451"
type input "nhật"
type input "25.000"
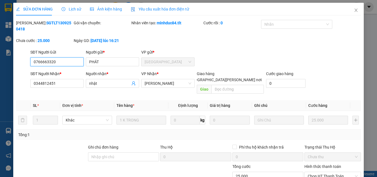
scroll to position [28, 0]
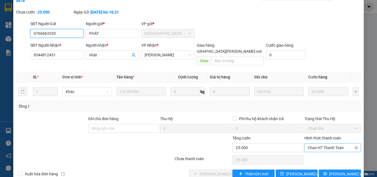
click at [321, 144] on span "Chọn HT Thanh Toán" at bounding box center [333, 148] width 50 height 8
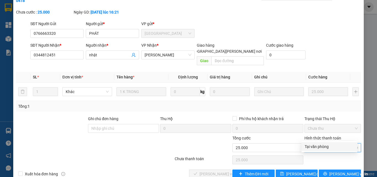
click at [320, 144] on div "Tại văn phòng" at bounding box center [329, 147] width 49 height 6
type input "0"
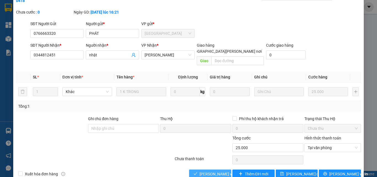
click at [197, 170] on button "[PERSON_NAME] và [PERSON_NAME] hàng" at bounding box center [210, 174] width 42 height 9
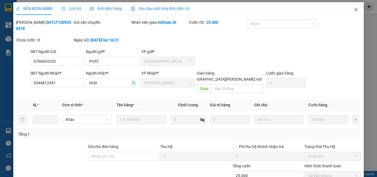
scroll to position [0, 0]
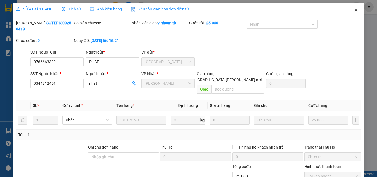
click at [357, 7] on span "Close" at bounding box center [356, 10] width 15 height 15
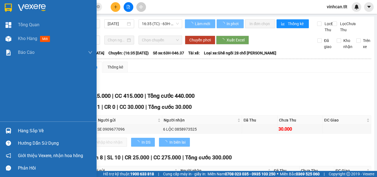
click at [5, 125] on div "Hàng sắp về" at bounding box center [48, 131] width 97 height 12
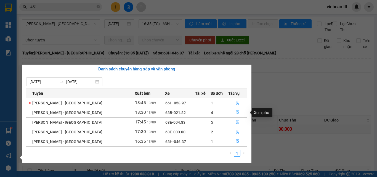
click at [236, 111] on icon "file-done" at bounding box center [238, 113] width 4 height 4
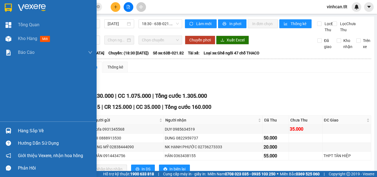
click at [10, 132] on img at bounding box center [9, 131] width 6 height 6
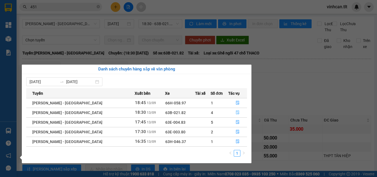
click at [230, 112] on button "button" at bounding box center [238, 112] width 18 height 9
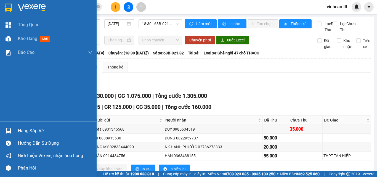
click at [10, 130] on img at bounding box center [9, 131] width 6 height 6
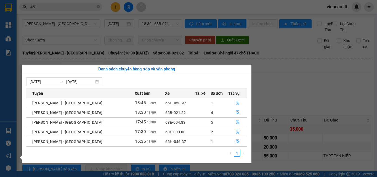
click at [233, 100] on button "button" at bounding box center [238, 103] width 18 height 9
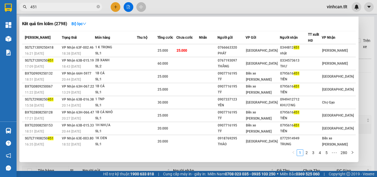
click at [85, 10] on input "451" at bounding box center [62, 7] width 65 height 6
click at [84, 10] on input "451" at bounding box center [62, 7] width 65 height 6
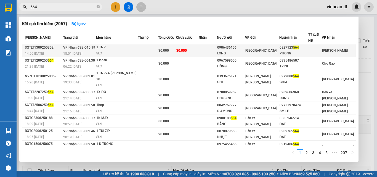
type input "564"
click at [102, 49] on div "1 TNP" at bounding box center [116, 47] width 41 height 6
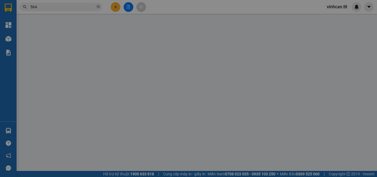
type input "0906436156"
type input "LONG"
type input "0827123564"
type input "PHONG"
type input "30.000"
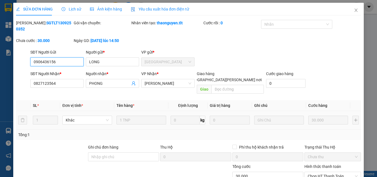
scroll to position [26, 0]
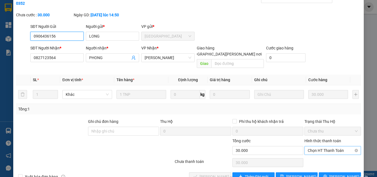
click at [323, 146] on span "Chọn HT Thanh Toán" at bounding box center [333, 150] width 50 height 8
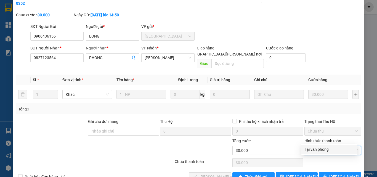
click at [321, 149] on div "Tại văn phòng" at bounding box center [329, 149] width 49 height 6
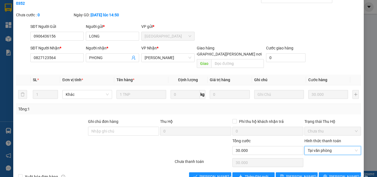
type input "0"
click at [203, 174] on span "[PERSON_NAME] và [PERSON_NAME] hàng" at bounding box center [237, 177] width 75 height 6
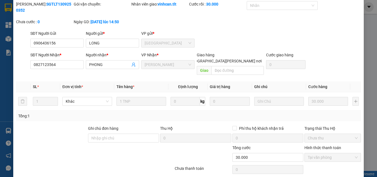
scroll to position [0, 0]
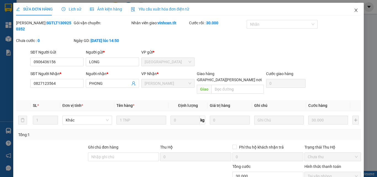
click at [354, 9] on icon "close" at bounding box center [356, 10] width 4 height 4
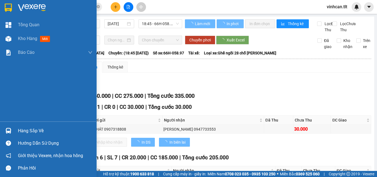
click at [3, 129] on div "Hàng sắp về" at bounding box center [48, 131] width 97 height 12
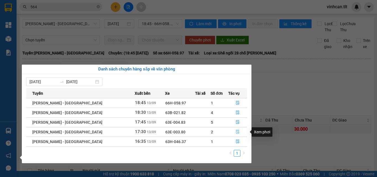
click at [236, 131] on icon "file-done" at bounding box center [238, 132] width 4 height 4
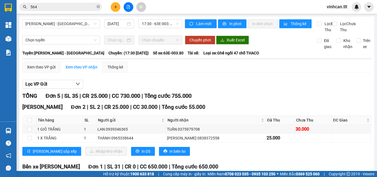
click at [61, 10] on span "564" at bounding box center [60, 7] width 83 height 8
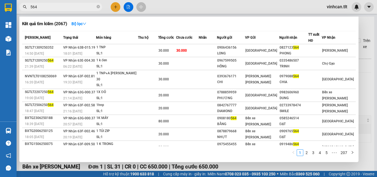
click at [60, 7] on input "564" at bounding box center [62, 7] width 65 height 6
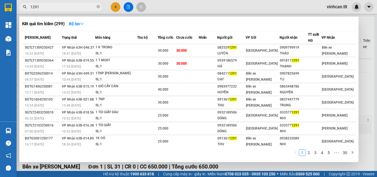
type input "1291"
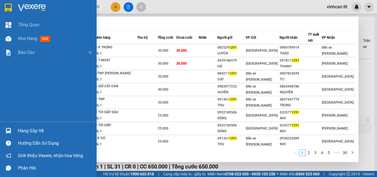
click at [9, 130] on img at bounding box center [9, 131] width 6 height 6
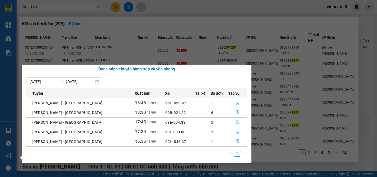
click at [164, 13] on section "Kết quả [PERSON_NAME] ( 299 ) Bộ lọc Mã ĐH Trạng thái Món hàng Thu hộ Tổng [PER…" at bounding box center [188, 88] width 377 height 177
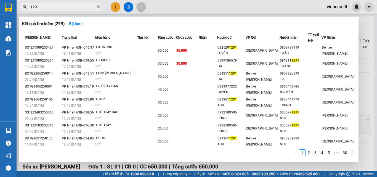
click at [76, 8] on input "1291" at bounding box center [62, 7] width 65 height 6
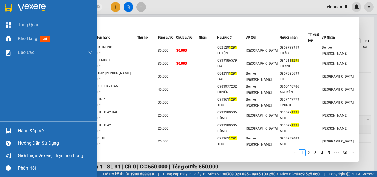
click at [5, 129] on div at bounding box center [9, 131] width 10 height 10
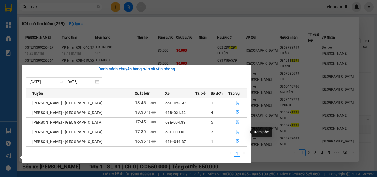
click at [233, 131] on button "button" at bounding box center [238, 132] width 18 height 9
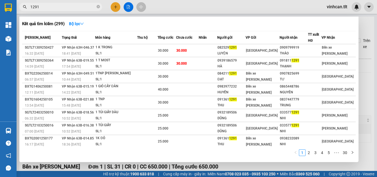
click at [365, 90] on div at bounding box center [188, 88] width 377 height 177
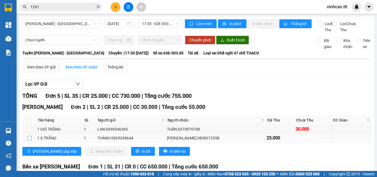
click at [28, 141] on label at bounding box center [29, 138] width 4 height 6
click at [28, 140] on input "checkbox" at bounding box center [29, 138] width 4 height 4
checkbox input "true"
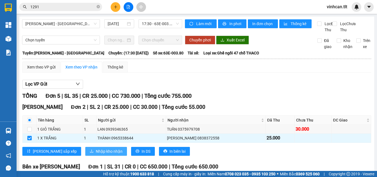
click at [96, 154] on span "Nhập kho nhận" at bounding box center [109, 151] width 27 height 6
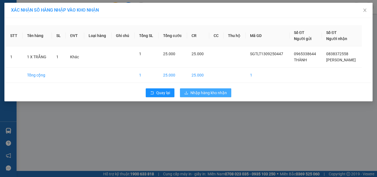
click at [220, 94] on span "Nhập hàng kho nhận" at bounding box center [209, 93] width 36 height 6
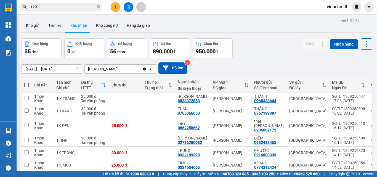
click at [69, 7] on input "1291" at bounding box center [62, 7] width 65 height 6
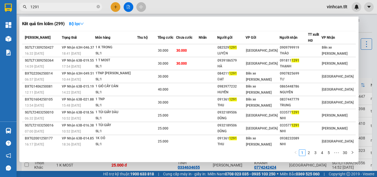
click at [69, 7] on input "1291" at bounding box center [62, 7] width 65 height 6
type input "0"
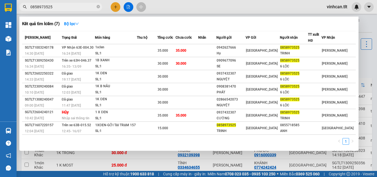
type input "0858973525"
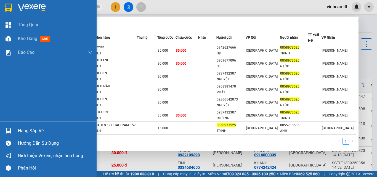
click at [9, 132] on img at bounding box center [9, 131] width 6 height 6
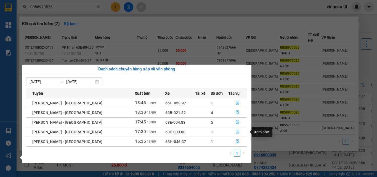
click at [232, 133] on button "button" at bounding box center [238, 132] width 18 height 9
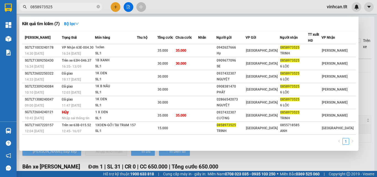
click at [366, 107] on div at bounding box center [188, 88] width 377 height 177
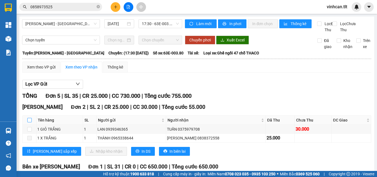
click at [29, 122] on input "checkbox" at bounding box center [29, 120] width 4 height 4
checkbox input "true"
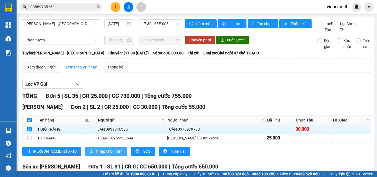
click at [96, 154] on span "Nhập kho nhận" at bounding box center [109, 151] width 27 height 6
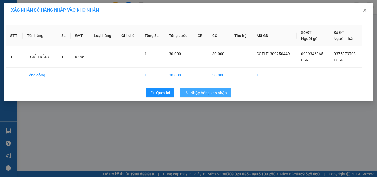
click at [209, 91] on span "Nhập hàng kho nhận" at bounding box center [209, 93] width 36 height 6
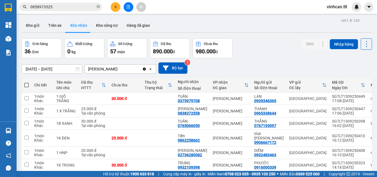
click at [60, 8] on input "0858973525" at bounding box center [62, 7] width 65 height 6
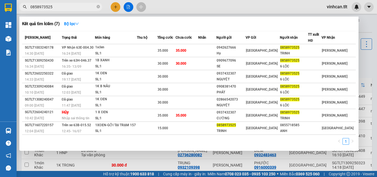
click at [59, 7] on input "0858973525" at bounding box center [62, 7] width 65 height 6
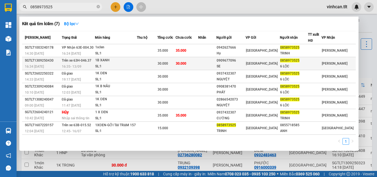
click at [87, 61] on span "Trên xe 63H-046.37" at bounding box center [77, 61] width 30 height 4
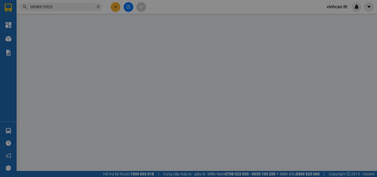
type input "0909677096"
type input "SE"
type input "0858973525"
type input "6 LỘC"
type input "30.000"
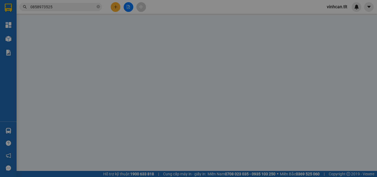
type input "30.000"
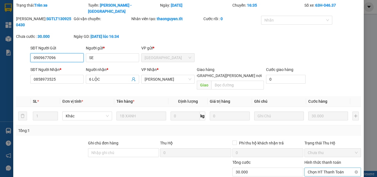
scroll to position [36, 0]
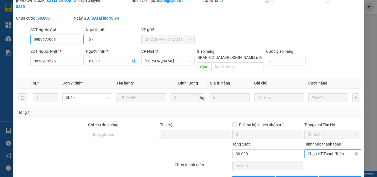
click at [324, 150] on span "Chọn HT Thanh Toán" at bounding box center [333, 154] width 50 height 8
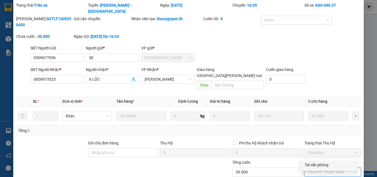
scroll to position [8, 0]
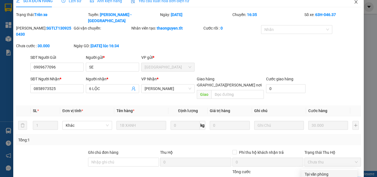
drag, startPoint x: 351, startPoint y: 3, endPoint x: 12, endPoint y: 143, distance: 367.2
click at [354, 2] on icon "close" at bounding box center [356, 2] width 4 height 4
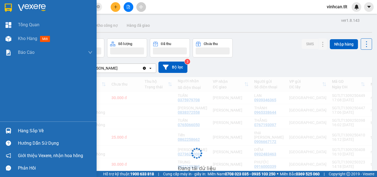
click at [10, 130] on img at bounding box center [9, 131] width 6 height 6
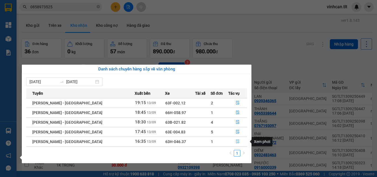
click at [229, 142] on button "button" at bounding box center [238, 141] width 18 height 9
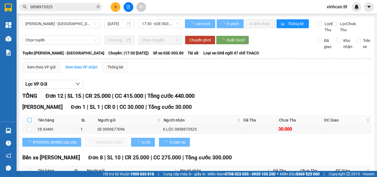
click at [29, 122] on input "checkbox" at bounding box center [29, 120] width 4 height 4
checkbox input "true"
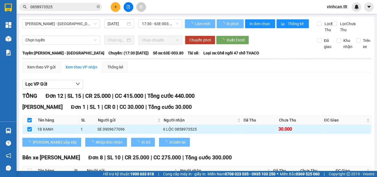
checkbox input "true"
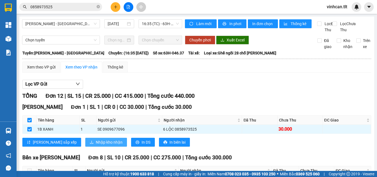
click at [85, 144] on button "Nhập kho nhận" at bounding box center [106, 142] width 42 height 9
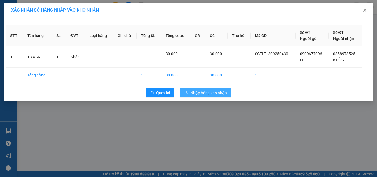
click at [222, 91] on span "Nhập hàng kho nhận" at bounding box center [209, 93] width 36 height 6
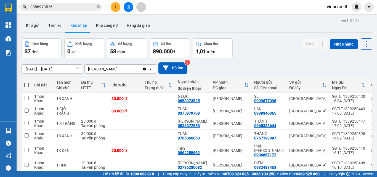
click at [67, 2] on div "Kết quả [PERSON_NAME] ( 7 ) Bộ lọc Mã ĐH Trạng thái Món hàng Thu hộ Tổng [PERSO…" at bounding box center [54, 7] width 108 height 10
click at [67, 4] on input "0858973525" at bounding box center [62, 7] width 65 height 6
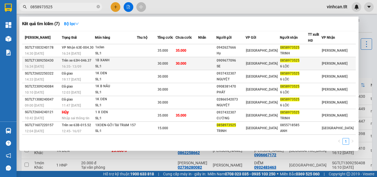
click at [174, 61] on div "30.000" at bounding box center [167, 64] width 18 height 6
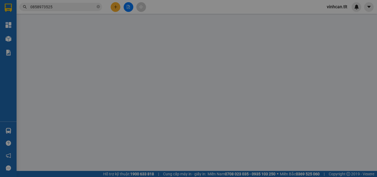
type input "0909677096"
type input "SE"
type input "0858973525"
type input "6 LỘC"
type input "30.000"
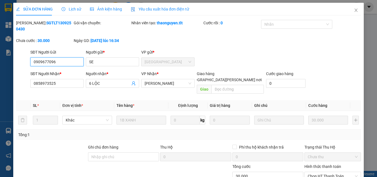
scroll to position [26, 0]
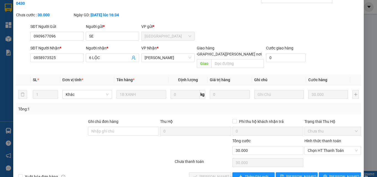
click at [328, 143] on div "Hình thức thanh toán Chọn HT Thanh Toán" at bounding box center [333, 147] width 57 height 19
click at [324, 146] on span "Chọn HT Thanh Toán" at bounding box center [333, 150] width 50 height 8
click at [320, 147] on div "Tại văn phòng" at bounding box center [329, 149] width 49 height 6
type input "0"
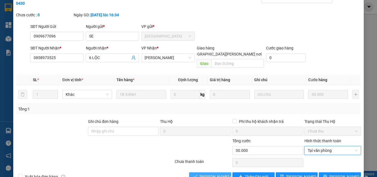
click at [221, 174] on span "[PERSON_NAME] và [PERSON_NAME] hàng" at bounding box center [237, 177] width 75 height 6
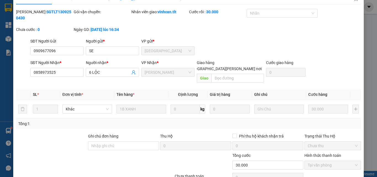
scroll to position [0, 0]
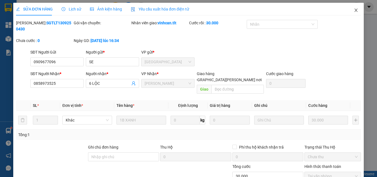
click at [353, 7] on span "Close" at bounding box center [356, 10] width 15 height 15
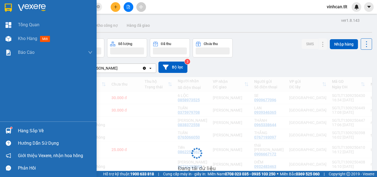
click at [6, 127] on div at bounding box center [9, 131] width 10 height 10
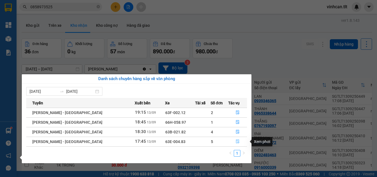
click at [236, 143] on icon "file-done" at bounding box center [238, 142] width 4 height 4
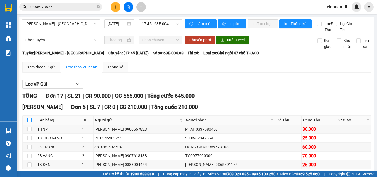
click at [29, 122] on input "checkbox" at bounding box center [29, 120] width 4 height 4
checkbox input "true"
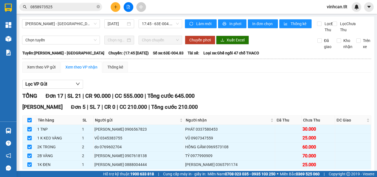
checkbox input "true"
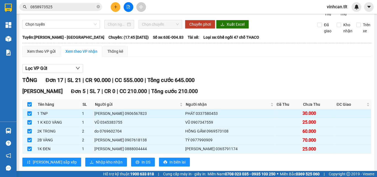
scroll to position [28, 0]
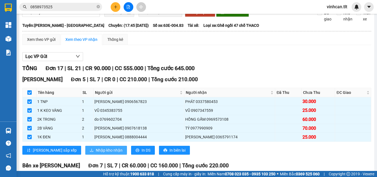
click at [85, 154] on button "Nhập kho nhận" at bounding box center [106, 150] width 42 height 9
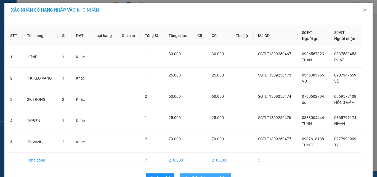
click at [208, 175] on span "Nhập hàng kho nhận" at bounding box center [209, 178] width 36 height 6
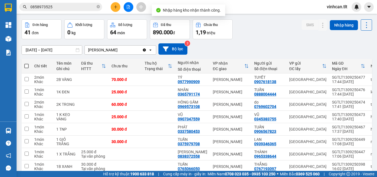
scroll to position [28, 0]
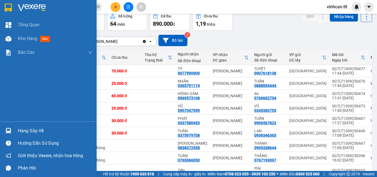
click at [7, 132] on img at bounding box center [9, 131] width 6 height 6
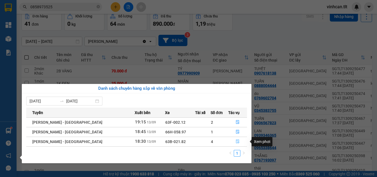
click at [237, 142] on icon "file-done" at bounding box center [237, 142] width 3 height 4
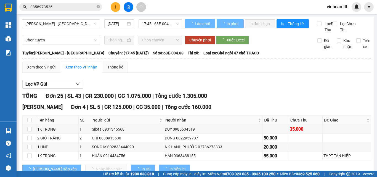
scroll to position [28, 0]
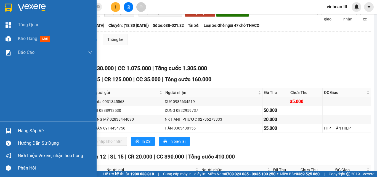
click at [11, 131] on div at bounding box center [9, 131] width 10 height 10
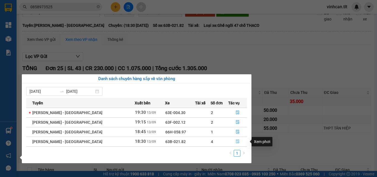
click at [235, 144] on button "button" at bounding box center [238, 141] width 18 height 9
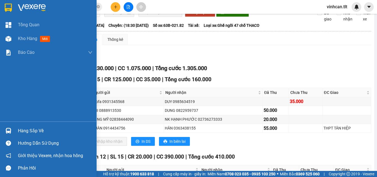
click at [9, 127] on div at bounding box center [9, 131] width 10 height 10
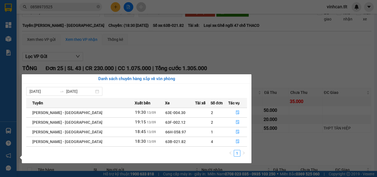
click at [78, 7] on section "Kết quả [PERSON_NAME] ( 7 ) Bộ lọc Mã ĐH Trạng thái Món hàng Thu hộ Tổng [PERSO…" at bounding box center [188, 88] width 377 height 177
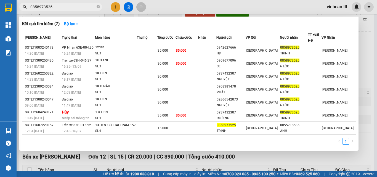
click at [78, 7] on input "0858973525" at bounding box center [62, 7] width 65 height 6
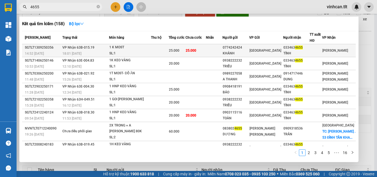
type input "4655"
click at [205, 47] on td "25.000" at bounding box center [196, 50] width 20 height 13
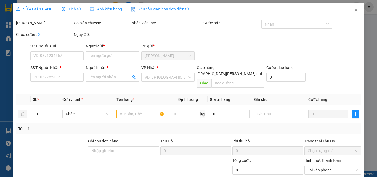
type input "0774242424"
type input "KHÁNH"
type input "0334634655"
type input "TÍNH"
type input "25.000"
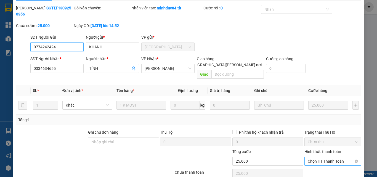
scroll to position [28, 0]
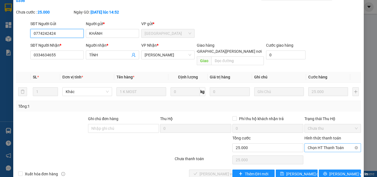
drag, startPoint x: 323, startPoint y: 133, endPoint x: 324, endPoint y: 140, distance: 7.0
click at [323, 144] on span "Chọn HT Thanh Toán" at bounding box center [333, 148] width 50 height 8
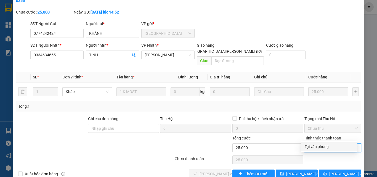
click at [324, 142] on div "Tại văn phòng" at bounding box center [330, 146] width 56 height 9
type input "0"
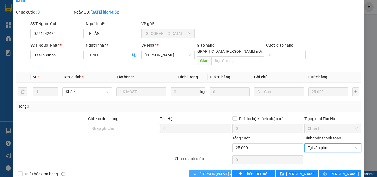
click at [212, 171] on span "[PERSON_NAME] và [PERSON_NAME] hàng" at bounding box center [237, 174] width 75 height 6
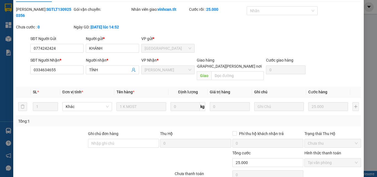
scroll to position [0, 0]
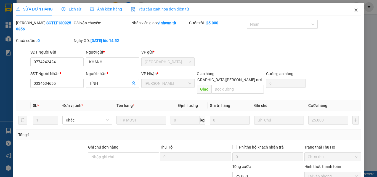
click at [354, 10] on icon "close" at bounding box center [356, 10] width 4 height 4
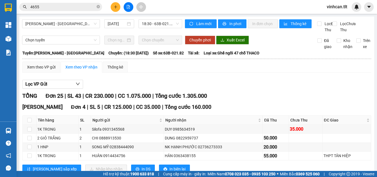
click at [68, 7] on input "4655" at bounding box center [62, 7] width 65 height 6
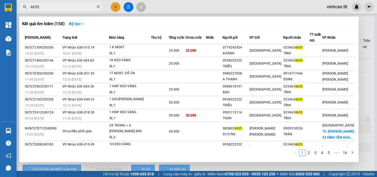
click at [68, 7] on input "4655" at bounding box center [62, 7] width 65 height 6
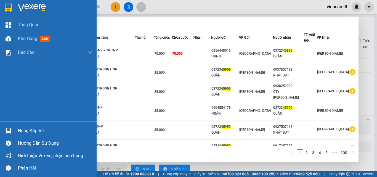
click at [20, 128] on div "Hàng sắp về" at bounding box center [55, 131] width 75 height 8
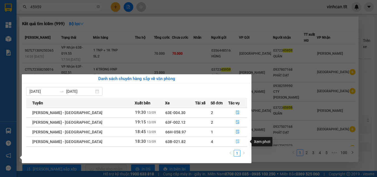
click at [233, 140] on button "button" at bounding box center [238, 141] width 18 height 9
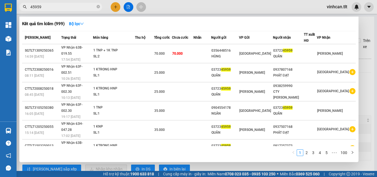
click at [367, 93] on div at bounding box center [188, 88] width 377 height 177
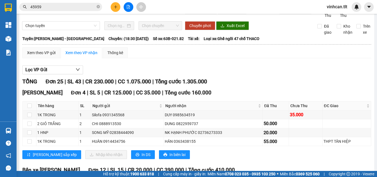
scroll to position [28, 0]
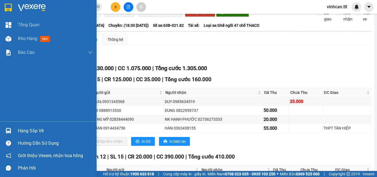
click at [4, 130] on div at bounding box center [9, 131] width 10 height 10
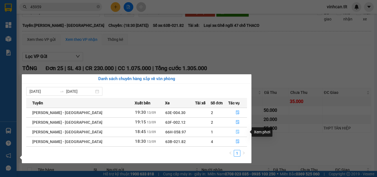
click at [232, 133] on button "button" at bounding box center [238, 132] width 18 height 9
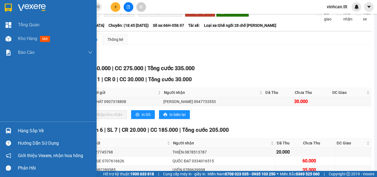
click at [4, 128] on div at bounding box center [9, 131] width 10 height 10
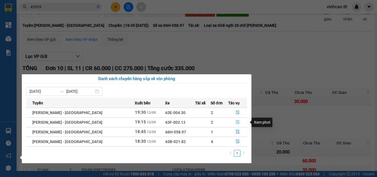
click at [233, 119] on button "button" at bounding box center [238, 122] width 18 height 9
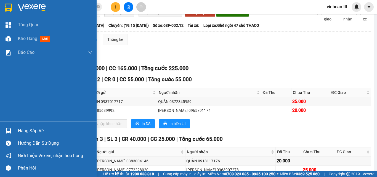
click at [6, 131] on img at bounding box center [9, 131] width 6 height 6
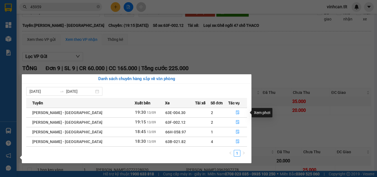
click at [312, 81] on section "Kết quả [PERSON_NAME] ( 999 ) Bộ lọc Mã ĐH Trạng thái Món hàng Thu hộ Tổng [PER…" at bounding box center [188, 88] width 377 height 177
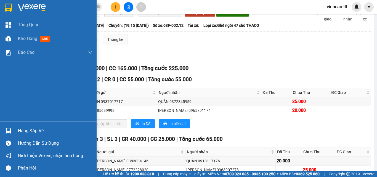
click at [10, 130] on img at bounding box center [9, 131] width 6 height 6
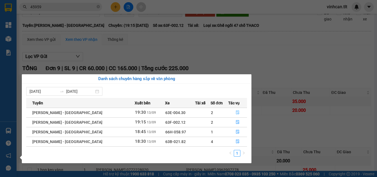
click at [236, 113] on icon "file-done" at bounding box center [238, 113] width 4 height 4
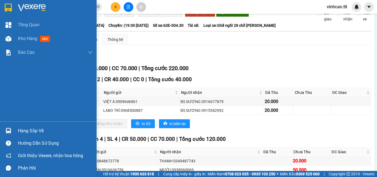
click at [7, 130] on img at bounding box center [9, 131] width 6 height 6
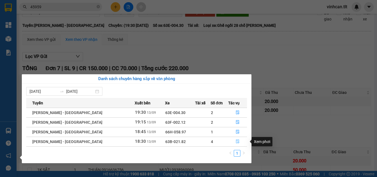
click at [239, 142] on button "button" at bounding box center [238, 141] width 18 height 9
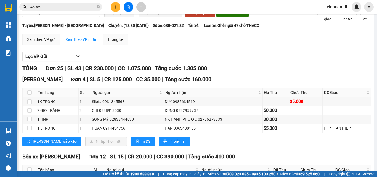
click at [90, 7] on input "45959" at bounding box center [62, 7] width 65 height 6
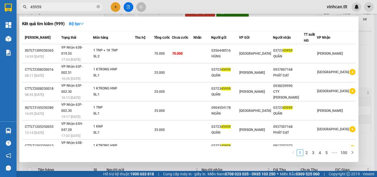
click at [90, 7] on input "45959" at bounding box center [62, 7] width 65 height 6
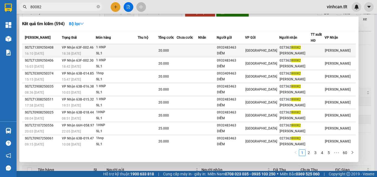
type input "80082"
click at [152, 51] on td at bounding box center [148, 50] width 20 height 13
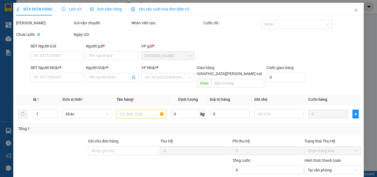
type input "0932483463"
type input "DIỄM"
type input "02736280082"
type input "[PERSON_NAME]"
type input "20.000"
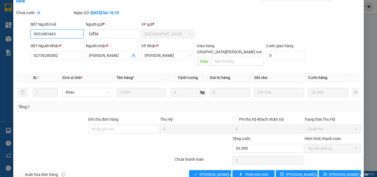
scroll to position [28, 0]
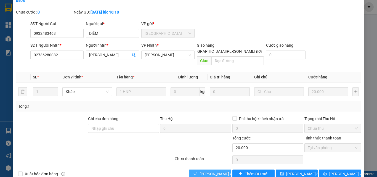
click at [208, 171] on span "[PERSON_NAME] và [PERSON_NAME] hàng" at bounding box center [237, 174] width 75 height 6
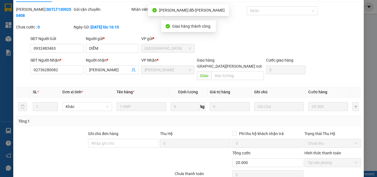
scroll to position [0, 0]
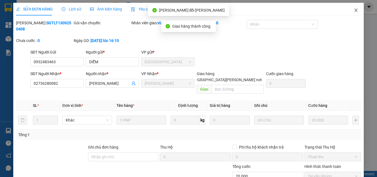
click at [351, 13] on span "Close" at bounding box center [356, 10] width 15 height 15
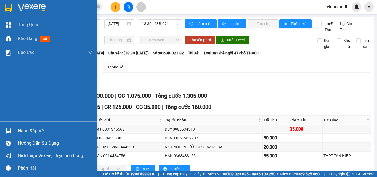
click at [4, 130] on div at bounding box center [9, 131] width 10 height 10
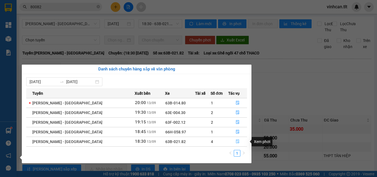
click at [237, 141] on icon "file-done" at bounding box center [237, 142] width 3 height 4
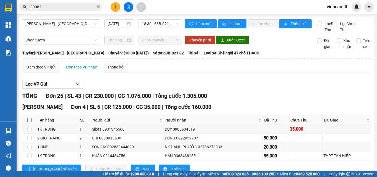
click at [30, 122] on input "checkbox" at bounding box center [29, 120] width 4 height 4
checkbox input "true"
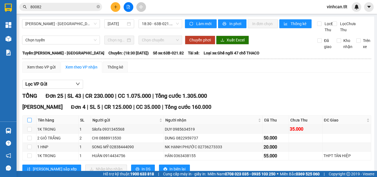
checkbox input "true"
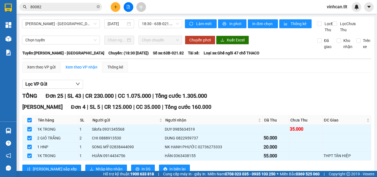
click at [30, 122] on input "checkbox" at bounding box center [29, 120] width 4 height 4
checkbox input "false"
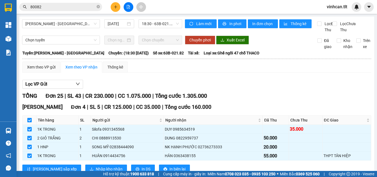
checkbox input "false"
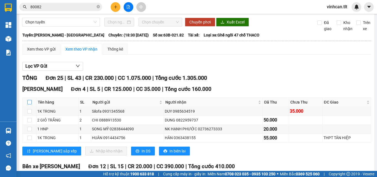
scroll to position [28, 0]
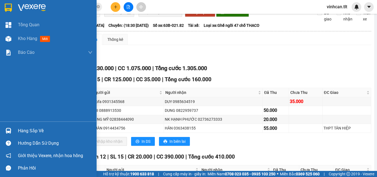
click at [8, 128] on div at bounding box center [9, 131] width 10 height 10
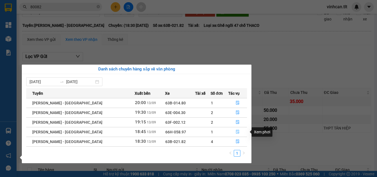
click at [231, 131] on button "button" at bounding box center [238, 132] width 18 height 9
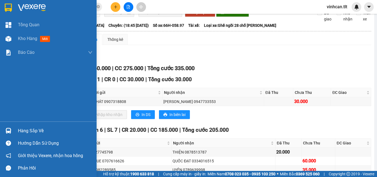
click at [12, 128] on div at bounding box center [9, 131] width 10 height 10
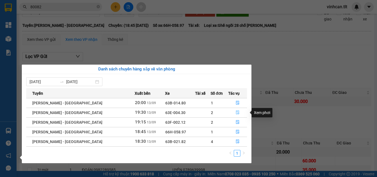
click at [231, 111] on button "button" at bounding box center [238, 112] width 18 height 9
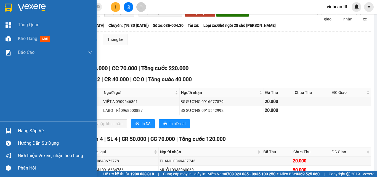
click at [10, 130] on img at bounding box center [9, 131] width 6 height 6
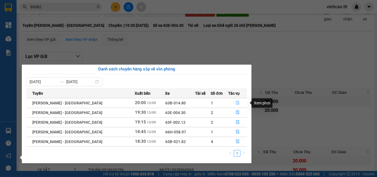
click at [232, 102] on button "button" at bounding box center [238, 103] width 18 height 9
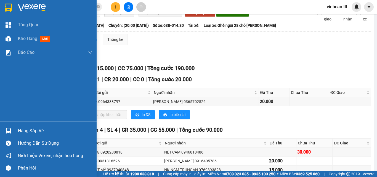
click at [4, 127] on div at bounding box center [9, 131] width 10 height 10
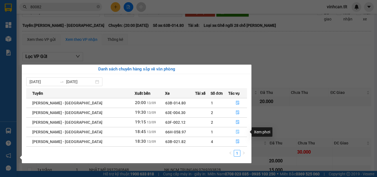
click at [236, 131] on icon "file-done" at bounding box center [238, 132] width 4 height 4
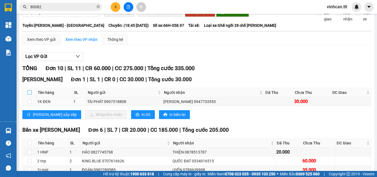
click at [31, 95] on input "checkbox" at bounding box center [29, 92] width 4 height 4
checkbox input "true"
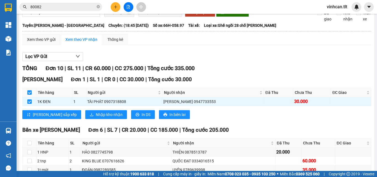
click at [71, 116] on div "Cao Tốc Đơn 1 | SL 1 | CR 0 | CC 30.000 | [PERSON_NAME] 30.000 Tên hàng SL Ngườ…" at bounding box center [196, 99] width 349 height 48
click at [85, 116] on div "Cao Tốc Đơn 1 | SL 1 | CR 0 | CC 30.000 | [PERSON_NAME] 30.000 Tên hàng SL Ngườ…" at bounding box center [196, 99] width 349 height 48
click at [96, 118] on span "Nhập kho nhận" at bounding box center [109, 115] width 27 height 6
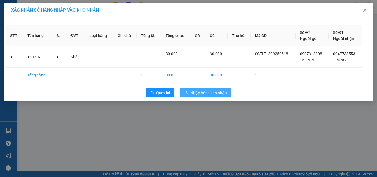
click at [200, 91] on span "Nhập hàng kho nhận" at bounding box center [209, 93] width 36 height 6
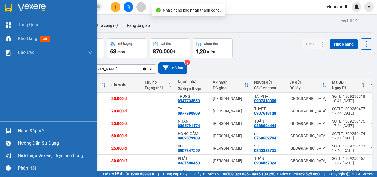
click at [6, 129] on img at bounding box center [9, 131] width 6 height 6
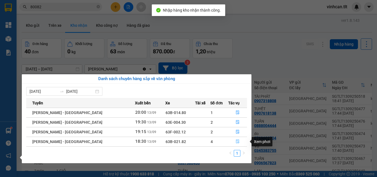
click at [236, 143] on icon "file-done" at bounding box center [238, 142] width 4 height 4
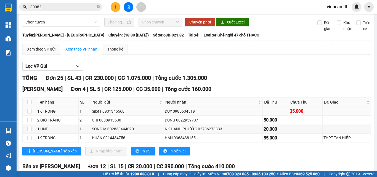
scroll to position [28, 0]
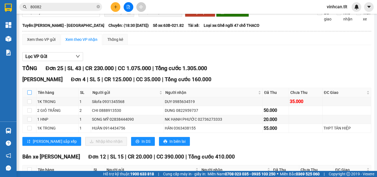
click at [31, 95] on input "checkbox" at bounding box center [29, 92] width 4 height 4
checkbox input "true"
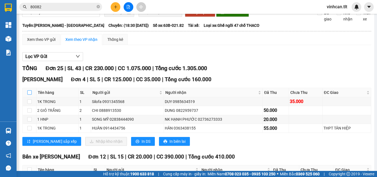
checkbox input "true"
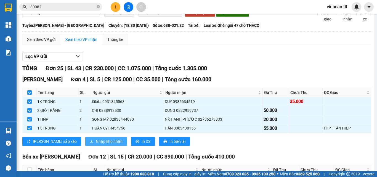
click at [85, 146] on button "Nhập kho nhận" at bounding box center [106, 141] width 42 height 9
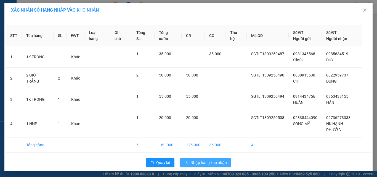
click at [217, 160] on span "Nhập hàng kho nhận" at bounding box center [209, 163] width 36 height 6
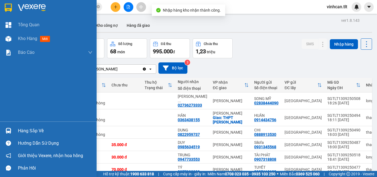
click at [9, 129] on img at bounding box center [9, 131] width 6 height 6
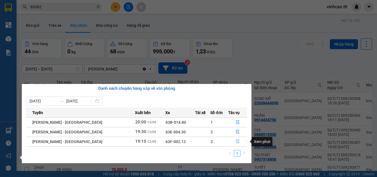
click at [237, 142] on icon "file-done" at bounding box center [237, 142] width 3 height 4
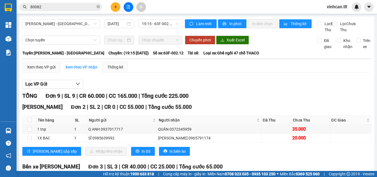
click at [74, 6] on input "80082" at bounding box center [62, 7] width 65 height 6
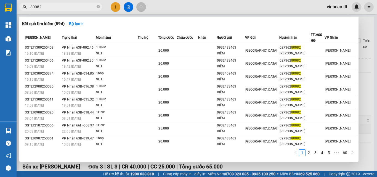
click at [74, 6] on input "80082" at bounding box center [62, 7] width 65 height 6
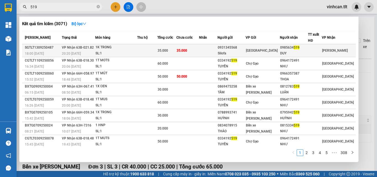
type input "519"
click at [177, 51] on div "35.000" at bounding box center [167, 51] width 19 height 6
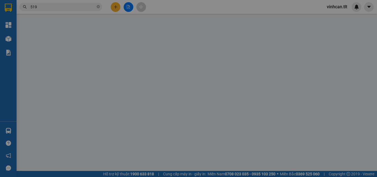
type input "0931345568"
type input "Silofa"
type input "0985634519"
type input "DUY"
type input "35.000"
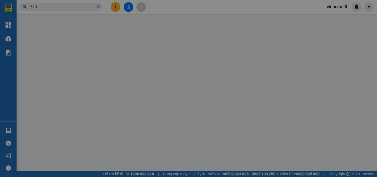
type input "35.000"
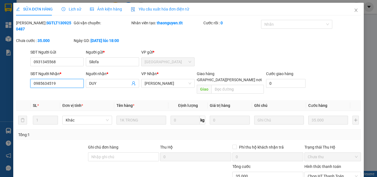
click at [69, 79] on input "0985634519" at bounding box center [56, 83] width 53 height 9
click at [354, 9] on icon "close" at bounding box center [356, 10] width 4 height 4
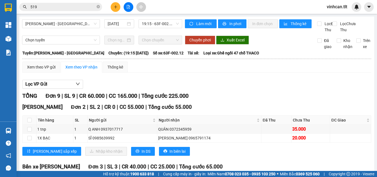
click at [86, 5] on input "519" at bounding box center [62, 7] width 65 height 6
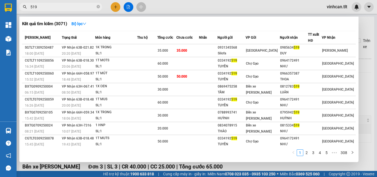
click at [86, 5] on input "519" at bounding box center [62, 7] width 65 height 6
paste input "0985634"
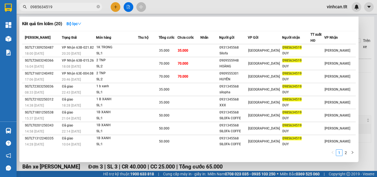
click at [65, 9] on input "0985634519" at bounding box center [62, 7] width 65 height 6
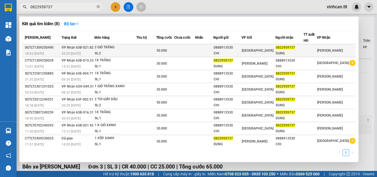
type input "0822959737"
click at [81, 46] on span "[PERSON_NAME] 63B-021.82" at bounding box center [78, 48] width 32 height 4
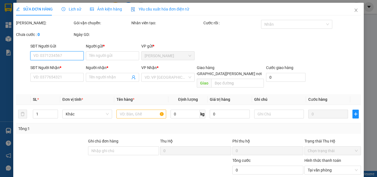
type input "0888913530"
type input "CHI"
type input "0822959737"
type input "DUNG"
type input "50.000"
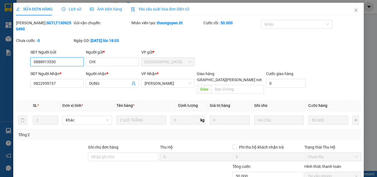
scroll to position [26, 0]
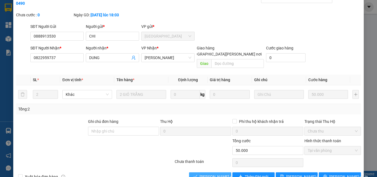
click at [206, 174] on span "[PERSON_NAME] và [PERSON_NAME] hàng" at bounding box center [237, 177] width 75 height 6
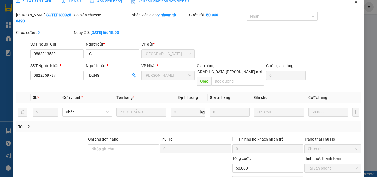
scroll to position [0, 0]
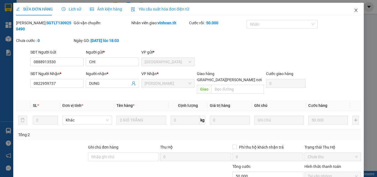
click at [354, 9] on icon "close" at bounding box center [356, 10] width 4 height 4
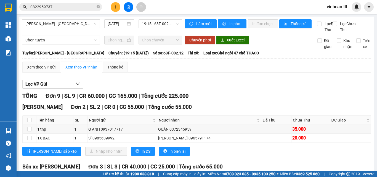
click at [72, 9] on input "0822959737" at bounding box center [62, 7] width 65 height 6
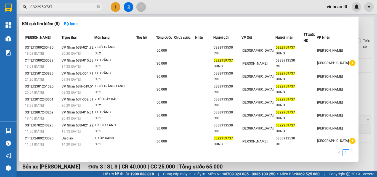
click at [72, 9] on input "0822959737" at bounding box center [62, 7] width 65 height 6
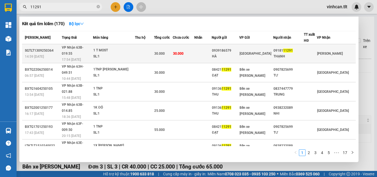
type input "11291"
click at [126, 48] on div "1 T MOST" at bounding box center [113, 51] width 41 height 6
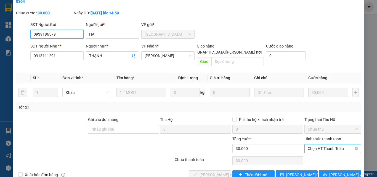
scroll to position [28, 0]
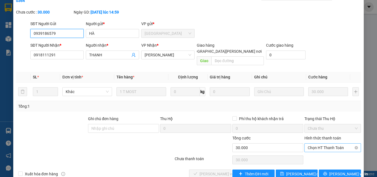
click at [314, 144] on span "Chọn HT Thanh Toán" at bounding box center [333, 148] width 50 height 8
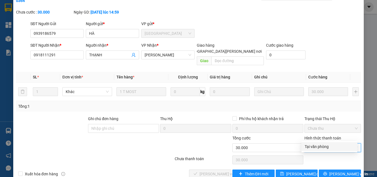
click at [313, 146] on div "Tại văn phòng" at bounding box center [329, 147] width 49 height 6
type input "0"
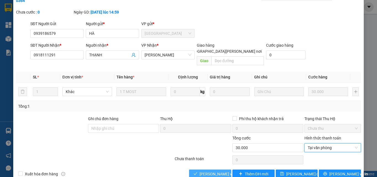
click at [217, 170] on button "[PERSON_NAME] và [PERSON_NAME] hàng" at bounding box center [210, 174] width 42 height 9
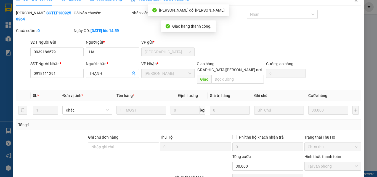
scroll to position [1, 0]
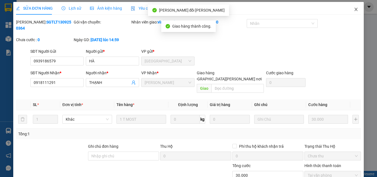
click at [353, 7] on span "Close" at bounding box center [356, 9] width 15 height 15
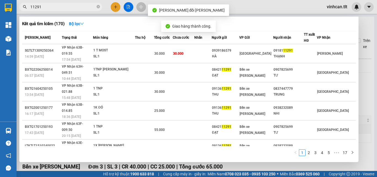
click at [74, 9] on input "11291" at bounding box center [62, 7] width 65 height 6
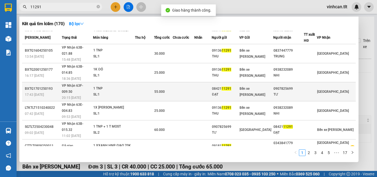
scroll to position [46, 0]
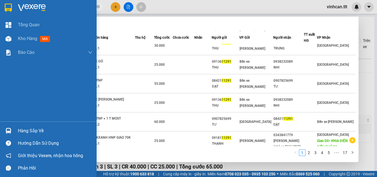
click at [8, 132] on img at bounding box center [9, 131] width 6 height 6
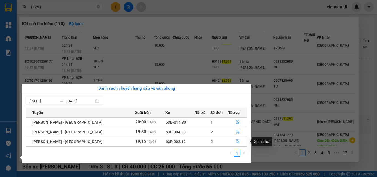
click at [231, 140] on button "button" at bounding box center [238, 141] width 18 height 9
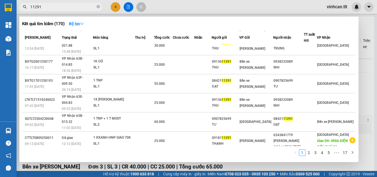
click at [366, 108] on div at bounding box center [188, 88] width 377 height 177
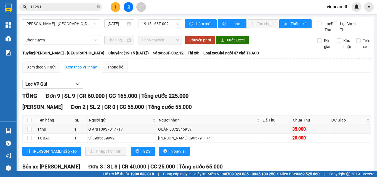
click at [29, 123] on th at bounding box center [30, 120] width 14 height 9
click at [30, 122] on input "checkbox" at bounding box center [29, 120] width 4 height 4
checkbox input "true"
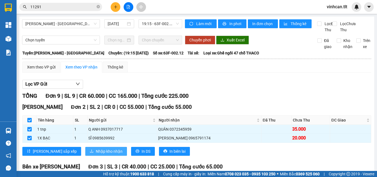
click at [96, 154] on span "Nhập kho nhận" at bounding box center [109, 151] width 27 height 6
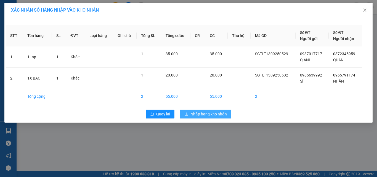
click at [214, 111] on span "Nhập hàng kho nhận" at bounding box center [209, 114] width 36 height 6
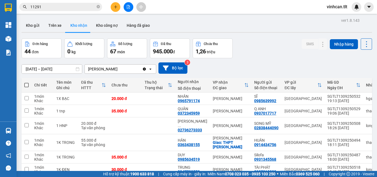
click at [55, 11] on span "11291" at bounding box center [60, 7] width 83 height 8
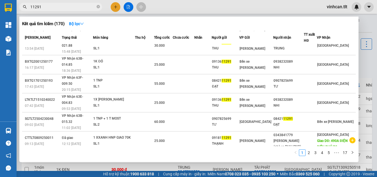
click at [56, 9] on input "11291" at bounding box center [62, 7] width 65 height 6
click at [56, 8] on input "11291" at bounding box center [62, 7] width 65 height 6
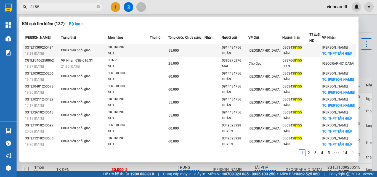
type input "8155"
click at [159, 51] on td at bounding box center [159, 50] width 18 height 13
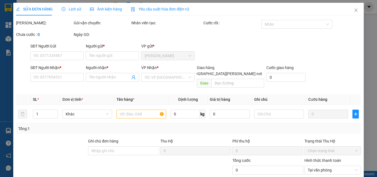
type input "0914434756"
type input "HUÂN"
type input "0363438155"
type input "HÂN"
checkbox input "true"
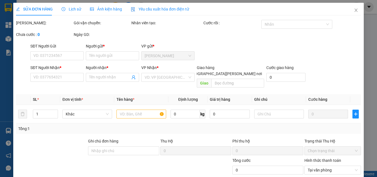
type input "THPT TÂN HIỆP"
type input "55.000"
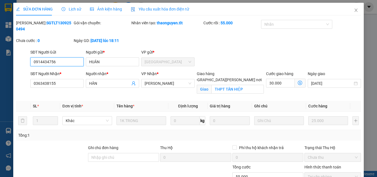
scroll to position [26, 0]
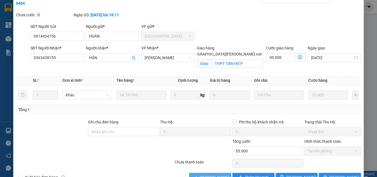
click at [209, 174] on span "[PERSON_NAME] và [PERSON_NAME] hàng" at bounding box center [237, 177] width 75 height 6
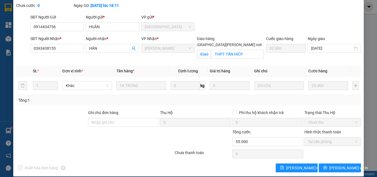
scroll to position [0, 0]
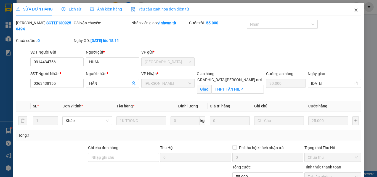
click at [356, 7] on span "Close" at bounding box center [356, 10] width 15 height 15
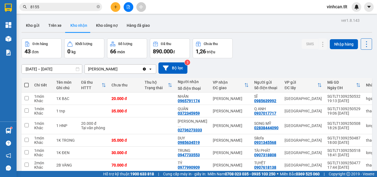
click at [79, 7] on input "8155" at bounding box center [62, 7] width 65 height 6
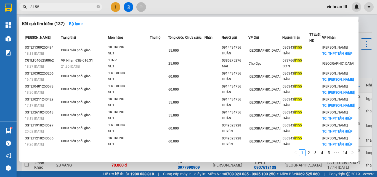
click at [79, 7] on input "8155" at bounding box center [62, 7] width 65 height 6
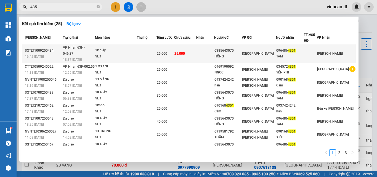
type input "4351"
click at [157, 46] on td at bounding box center [147, 53] width 20 height 19
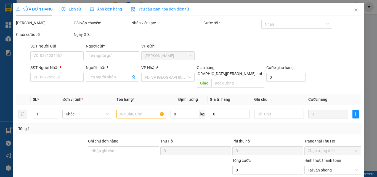
type input "0385643070"
type input "HỒNG"
type input "0964864351"
type input "TAM"
type input "25.000"
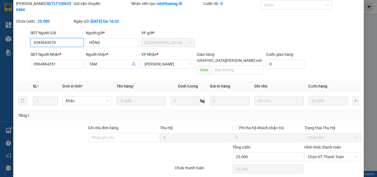
scroll to position [28, 0]
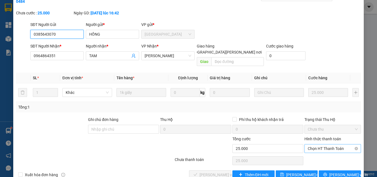
click at [320, 144] on span "Chọn HT Thanh Toán" at bounding box center [333, 148] width 50 height 8
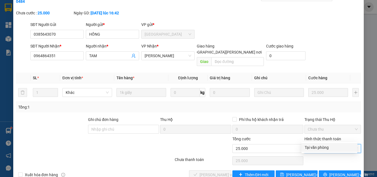
click at [319, 145] on div "Tại văn phòng" at bounding box center [329, 147] width 49 height 6
type input "0"
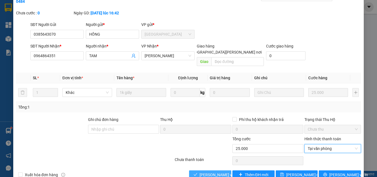
click at [201, 172] on span "[PERSON_NAME] và [PERSON_NAME] hàng" at bounding box center [237, 175] width 75 height 6
